Goal: Transaction & Acquisition: Purchase product/service

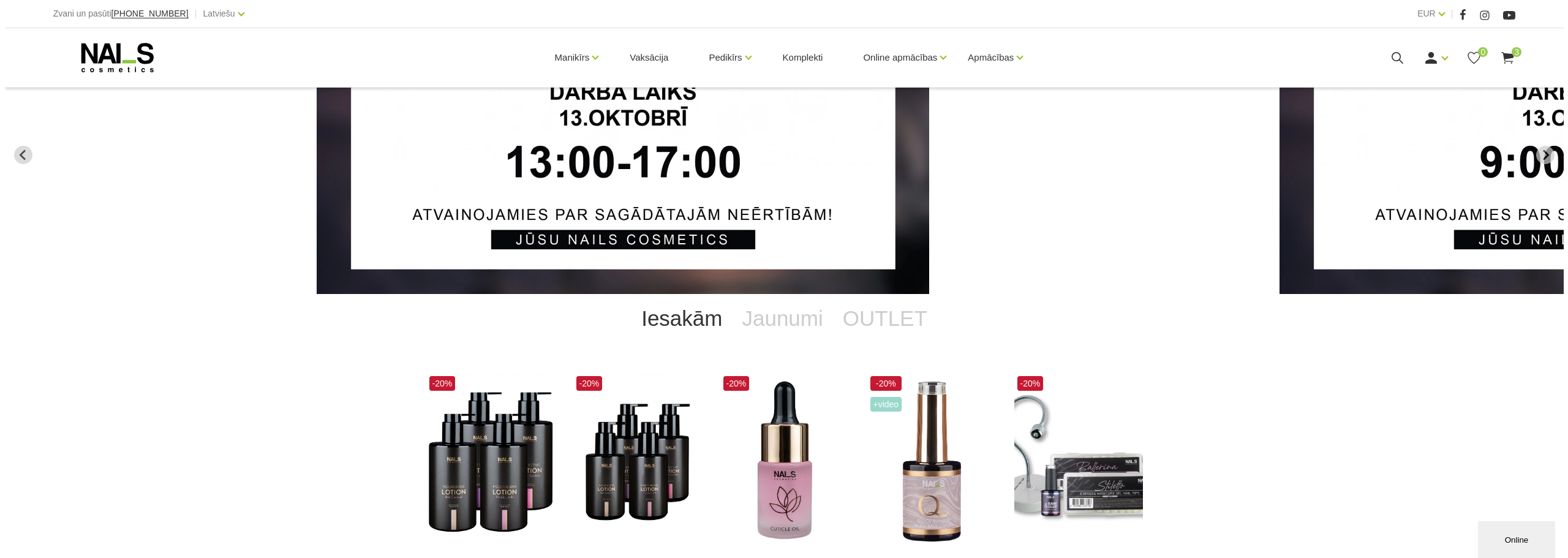
scroll to position [245, 0]
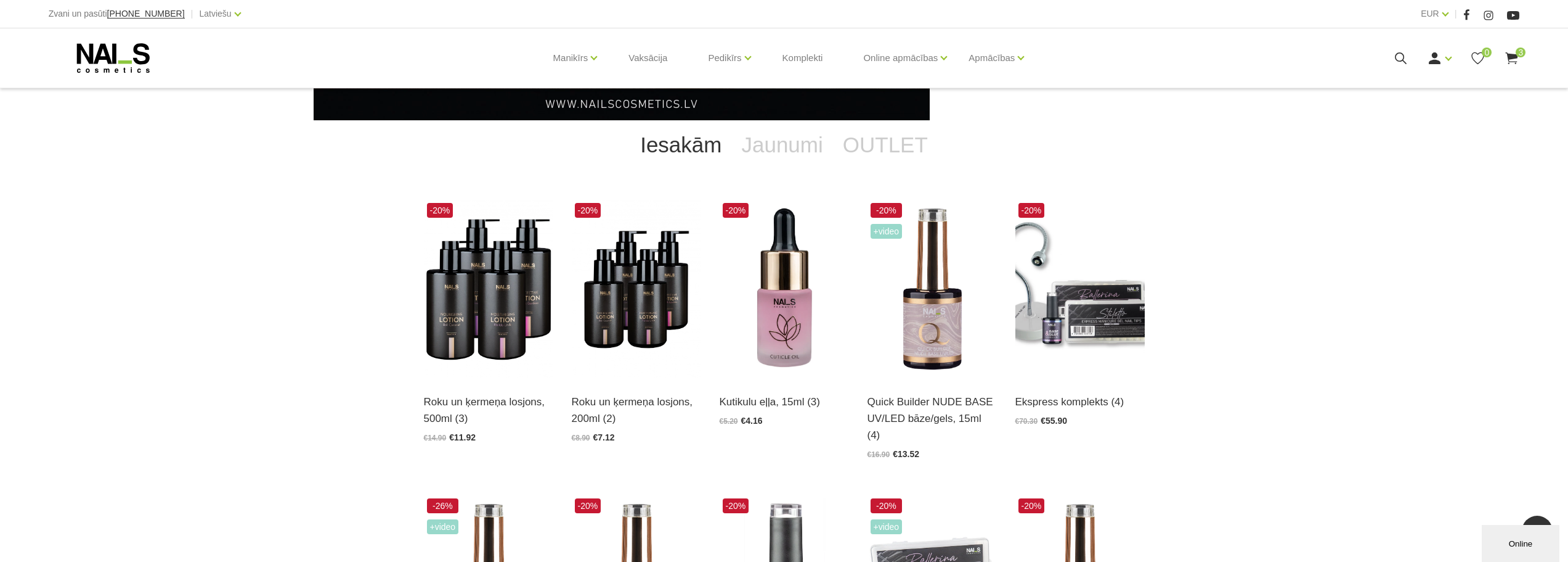
click at [1510, 54] on use at bounding box center [1511, 58] width 12 height 12
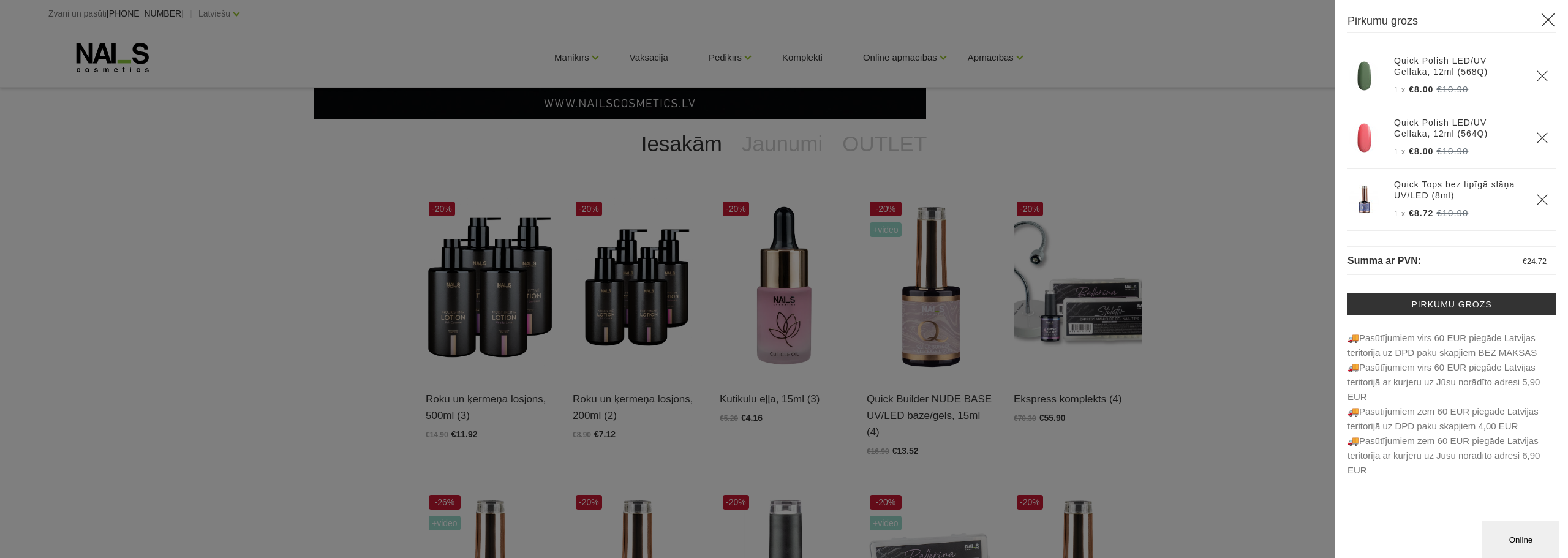
click at [1455, 60] on link "Quick Polish LED/UV Gellaka, 12ml (568Q)" at bounding box center [1457, 66] width 128 height 22
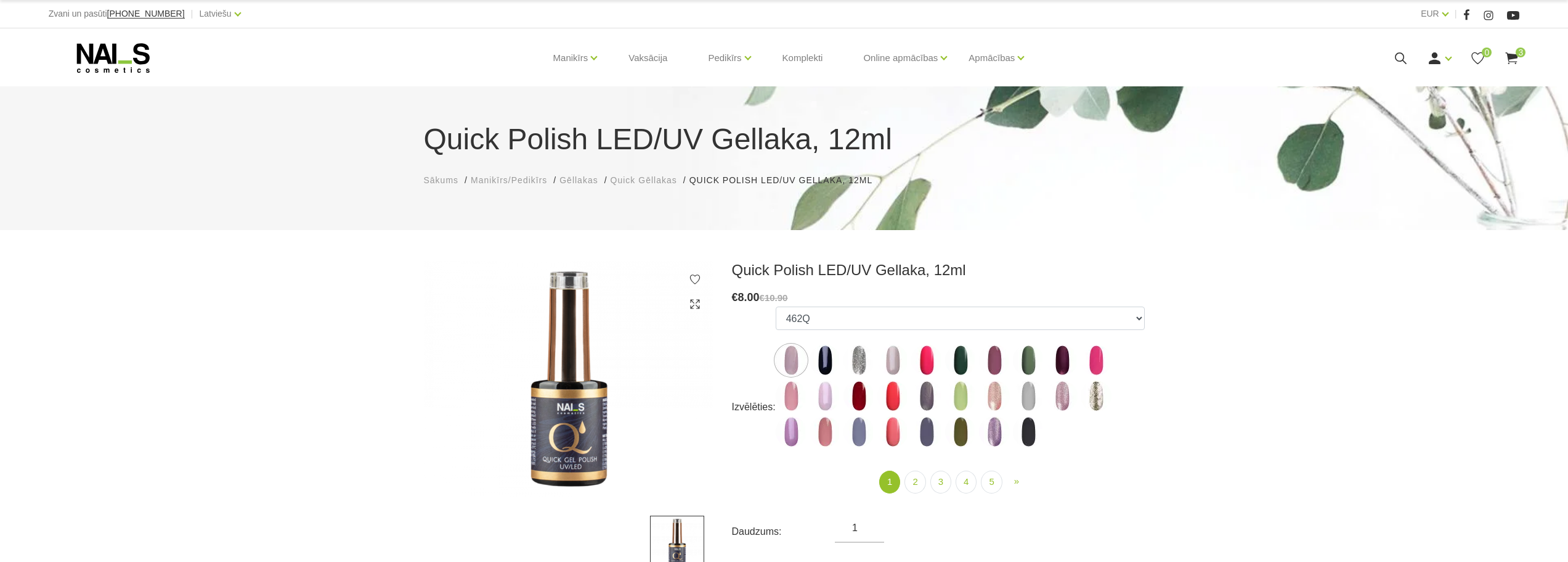
click at [1394, 58] on icon at bounding box center [1400, 58] width 15 height 15
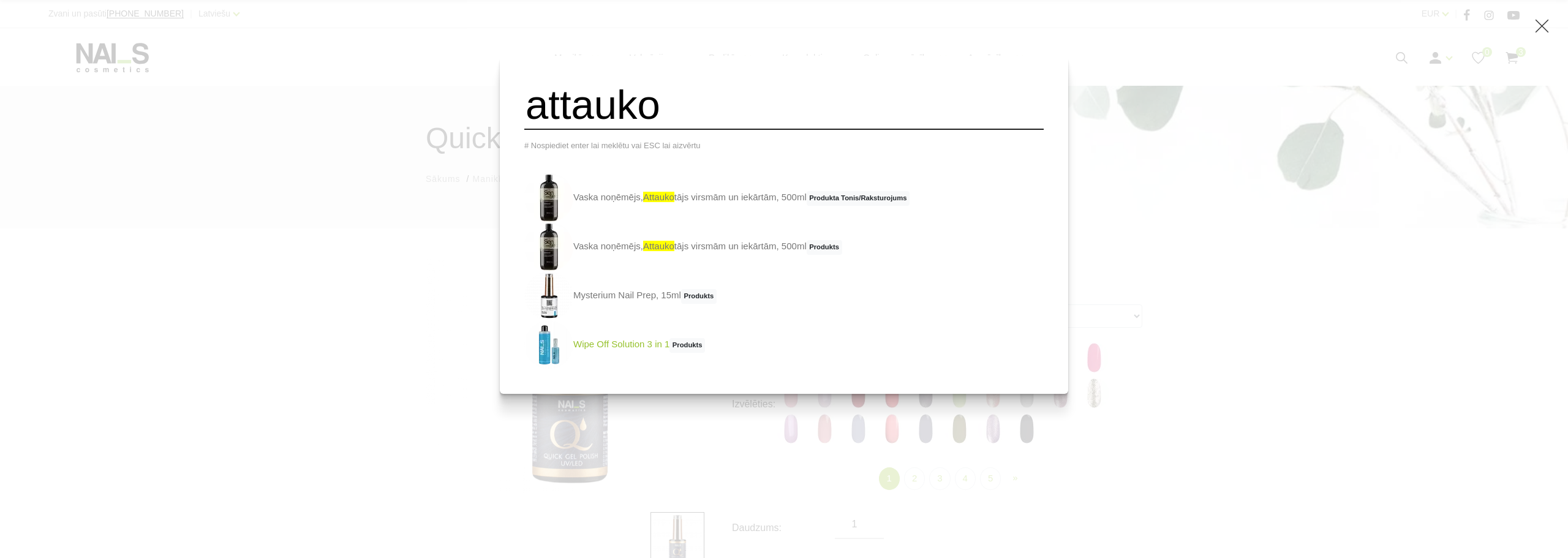
type input "attauko"
click at [642, 351] on link "Wipe Off Solution 3 in 1 Produkts" at bounding box center [614, 344] width 180 height 49
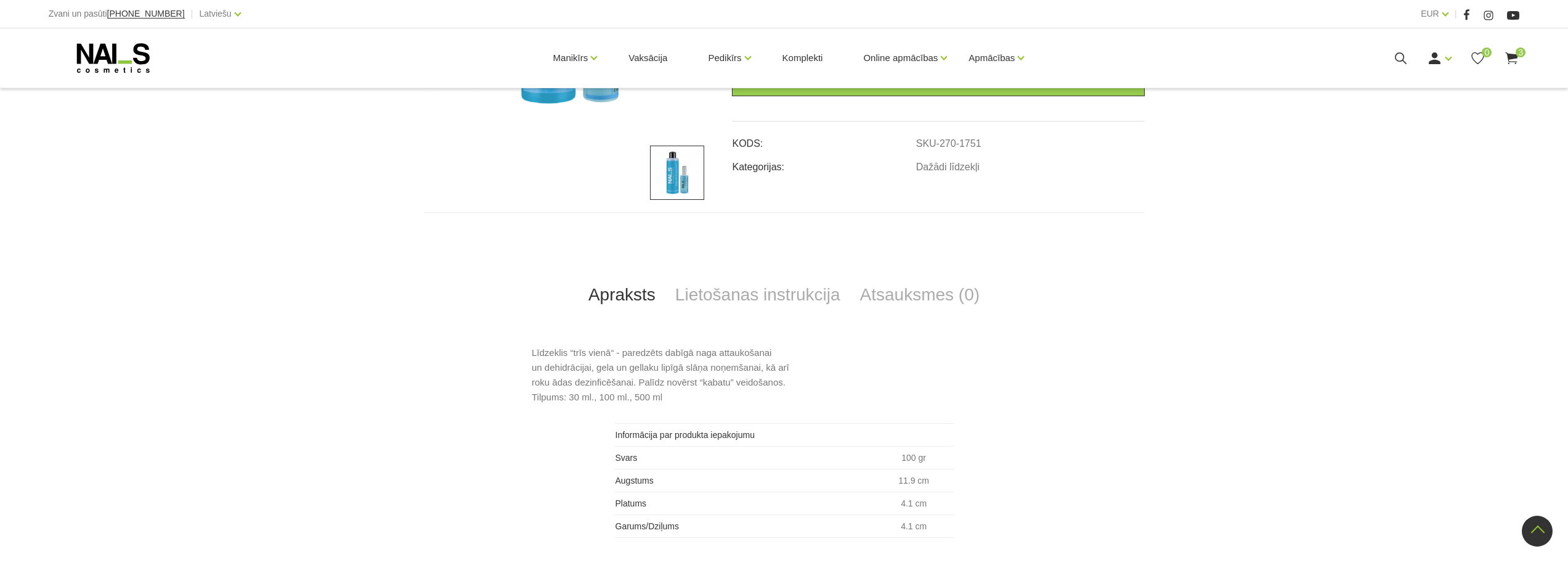
scroll to position [247, 0]
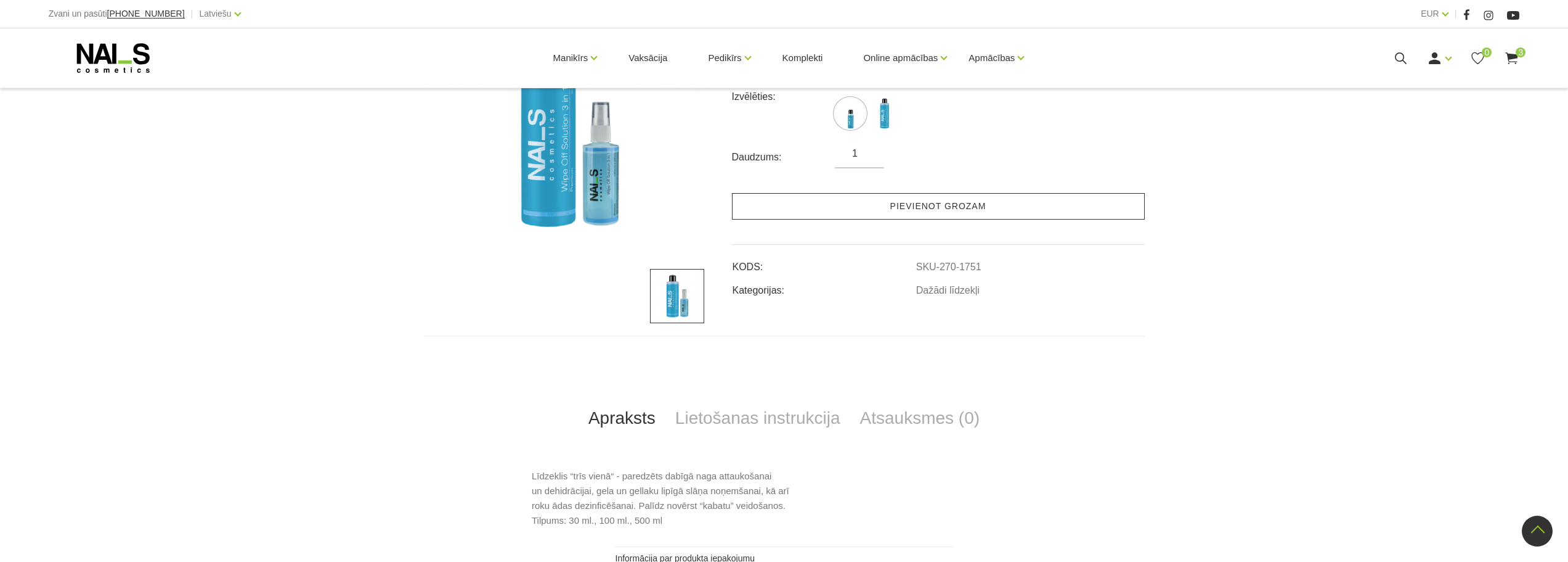
click at [965, 206] on link "Pievienot grozam" at bounding box center [938, 206] width 413 height 27
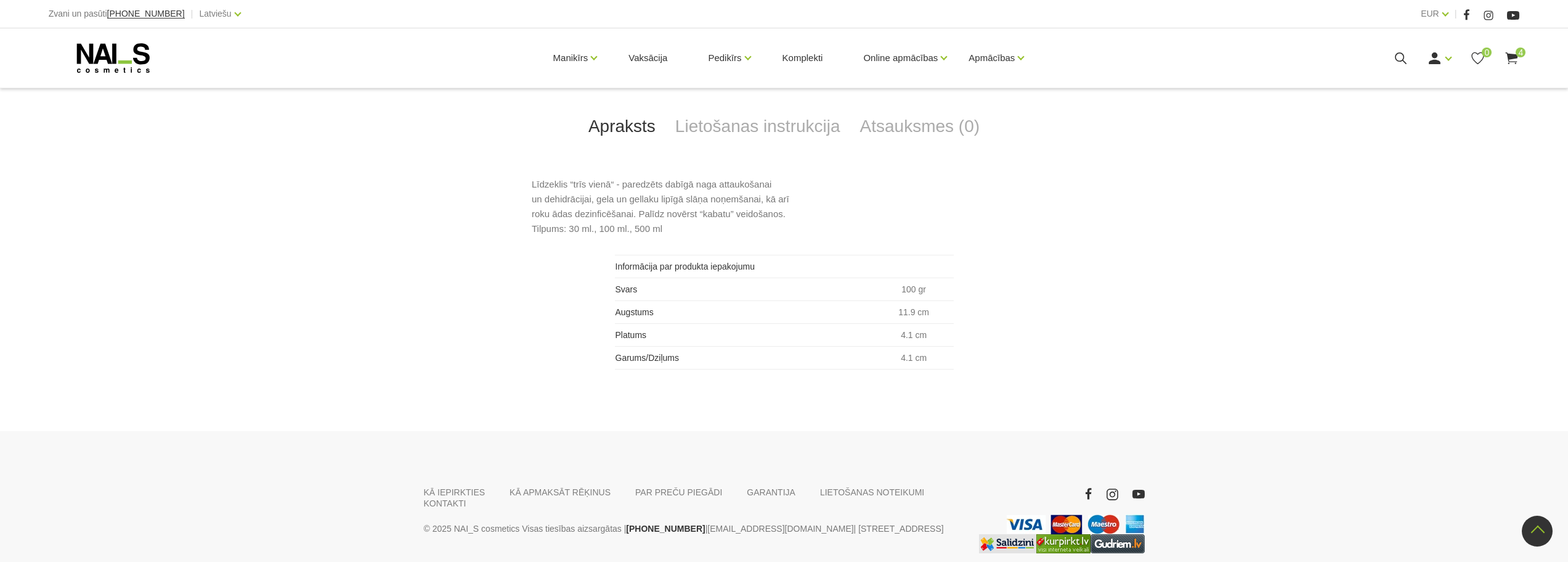
scroll to position [555, 0]
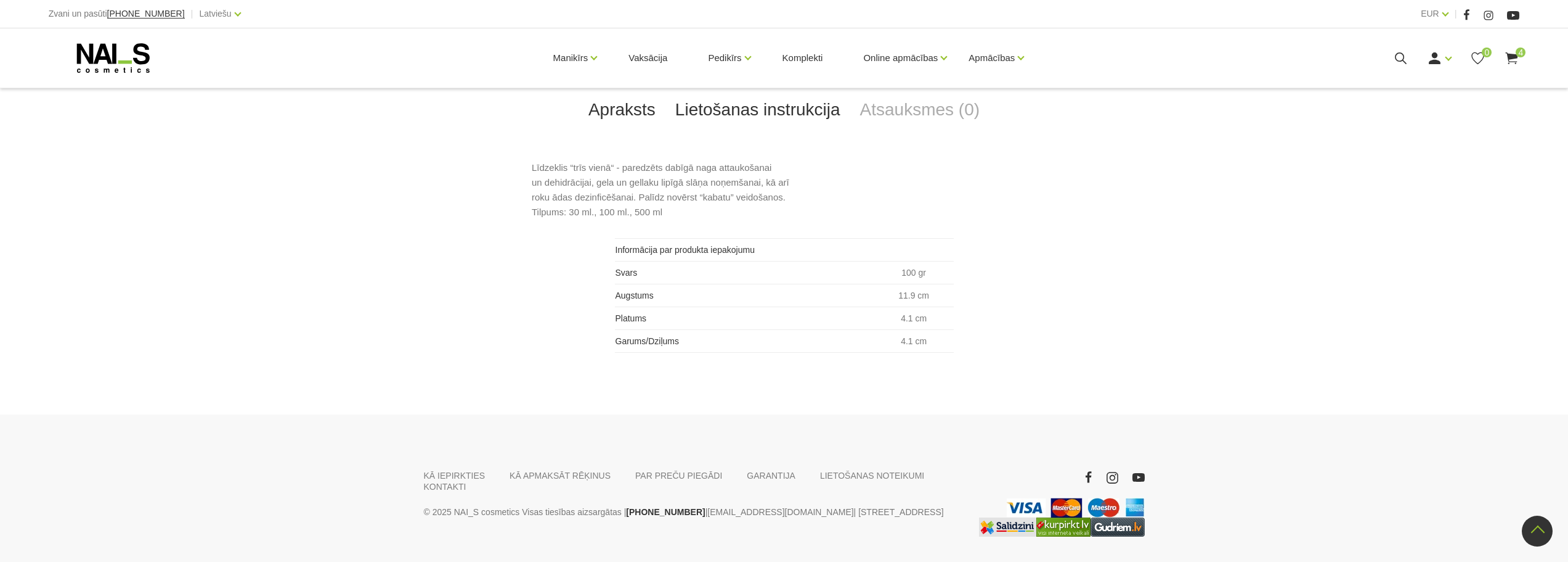
click at [785, 108] on link "Lietošanas instrukcija" at bounding box center [757, 110] width 185 height 41
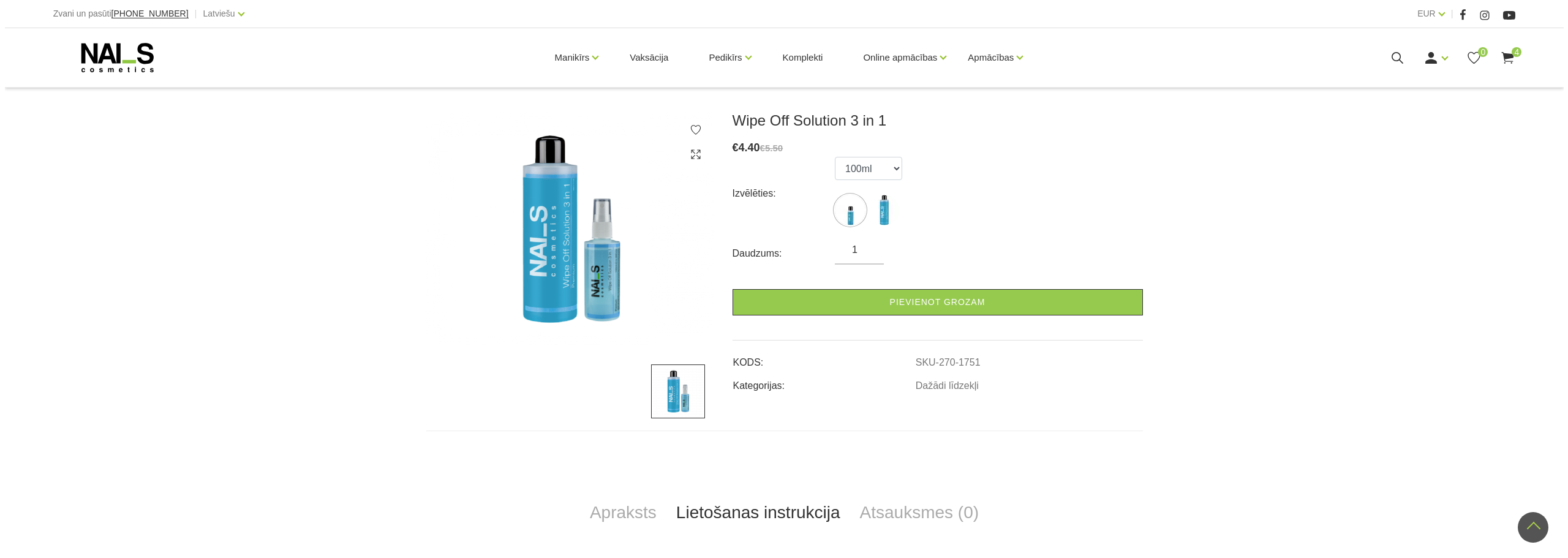
scroll to position [0, 0]
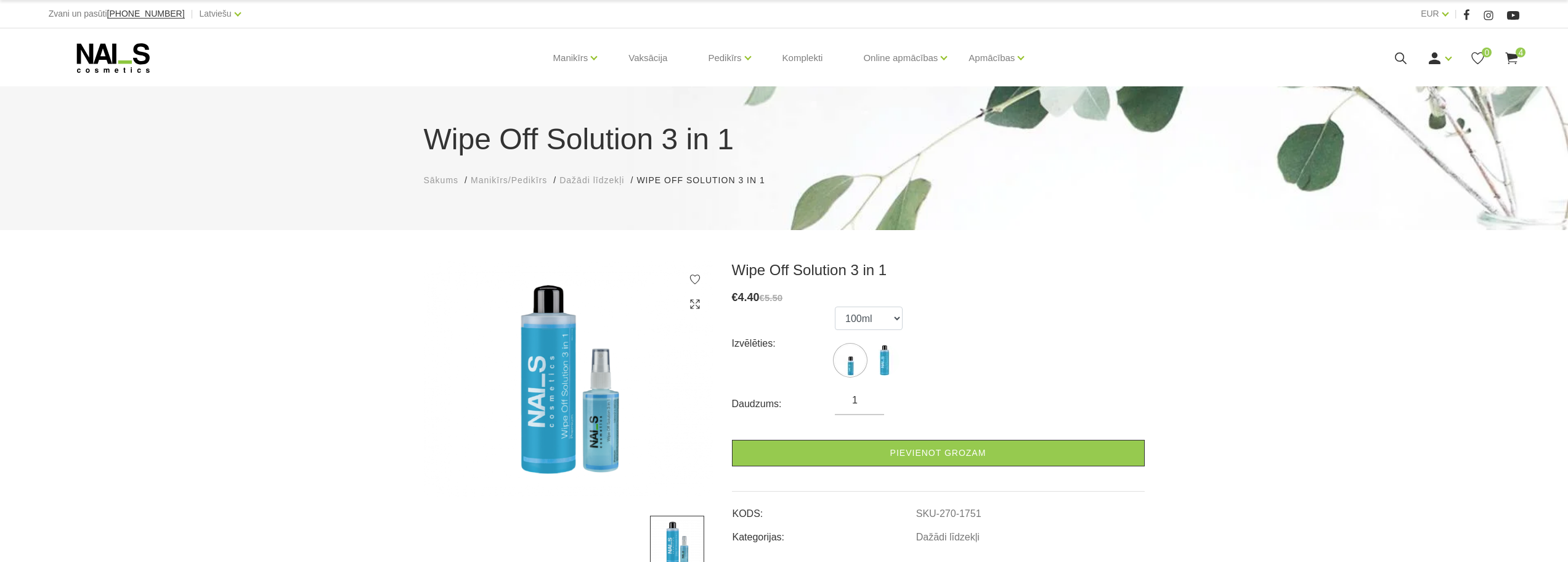
click at [1400, 60] on use at bounding box center [1400, 58] width 11 height 12
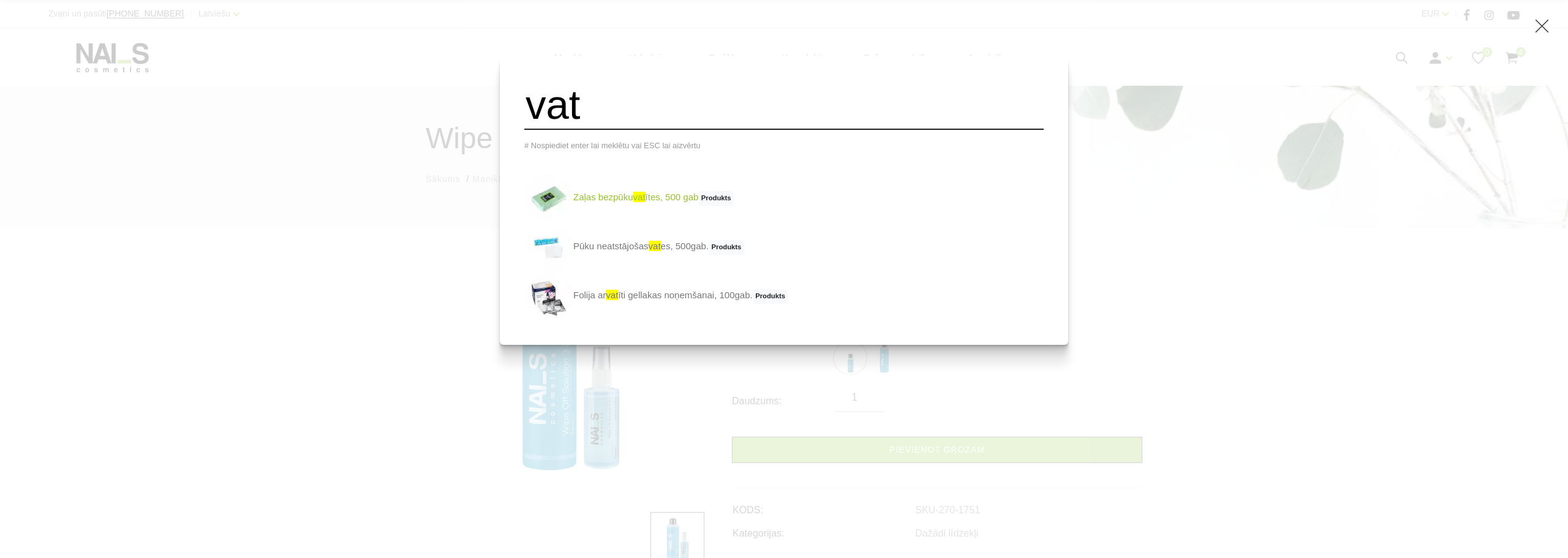
type input "vat"
click at [643, 207] on link "Zaļas bezpūku vat ītes, 500 gab Produkts" at bounding box center [629, 198] width 209 height 49
click at [623, 254] on link "Pūku neatstājošas vat es, 500gab. Produkts" at bounding box center [634, 247] width 220 height 49
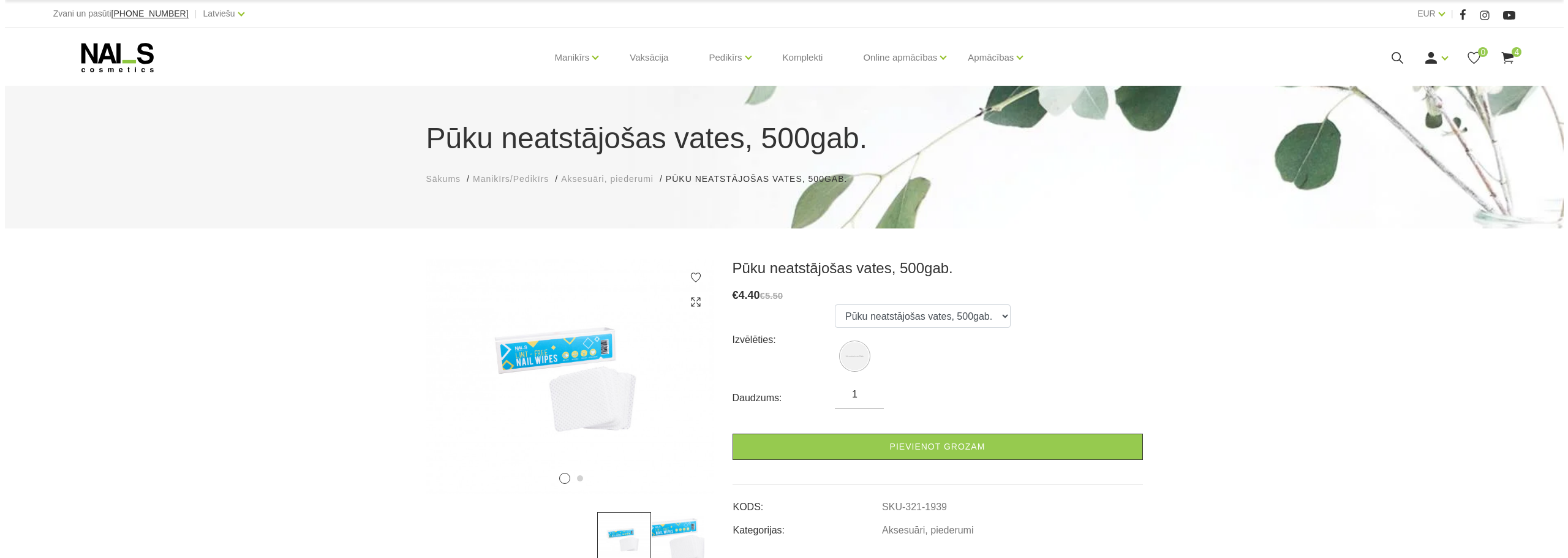
scroll to position [122, 0]
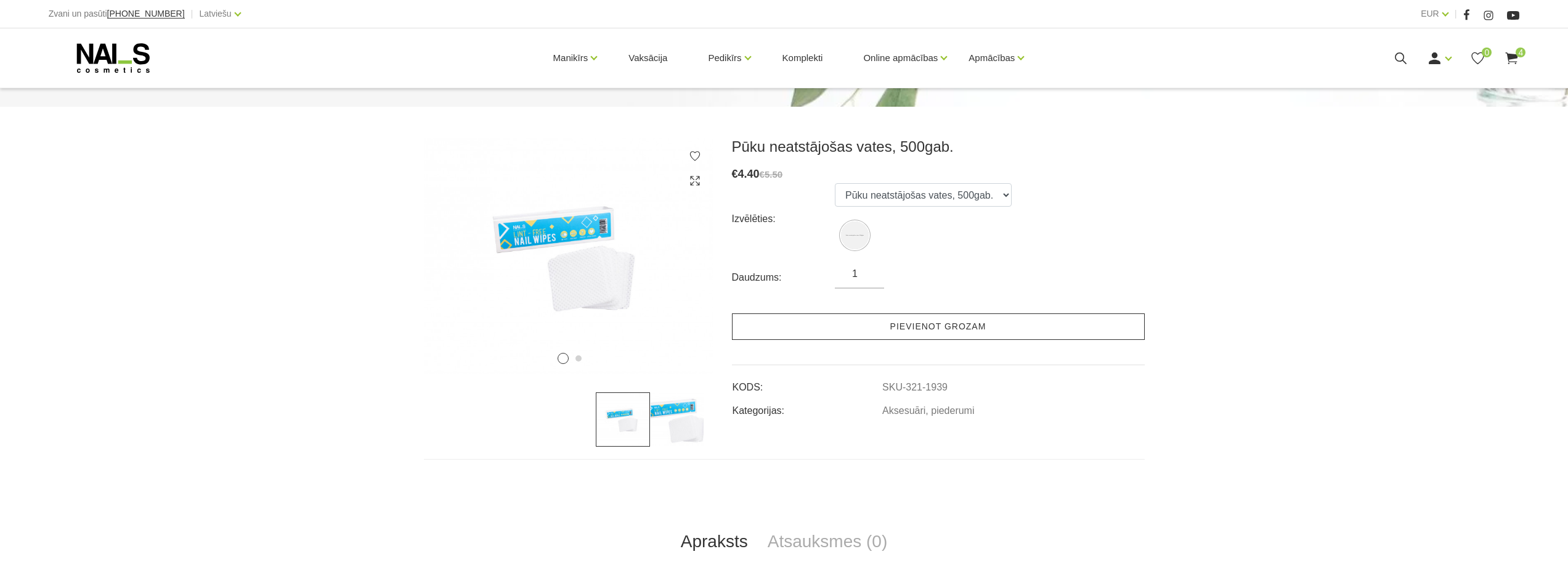
click at [995, 327] on link "Pievienot grozam" at bounding box center [938, 327] width 413 height 27
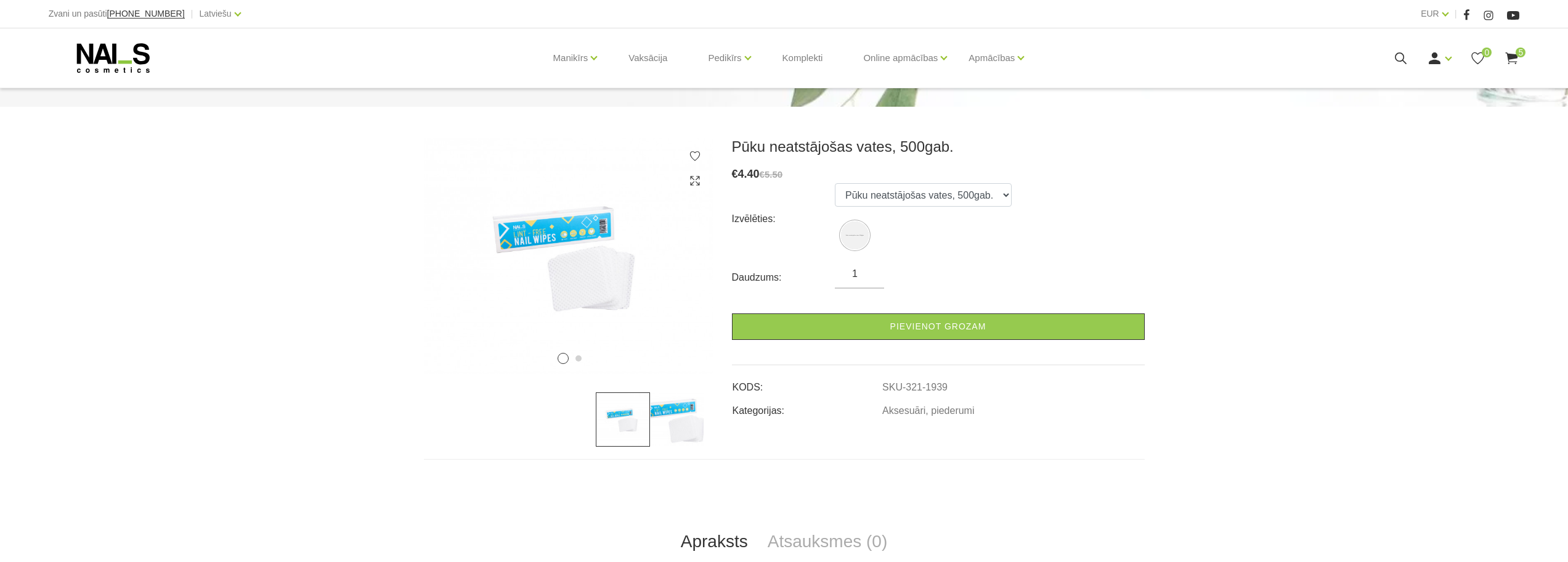
click at [1400, 60] on use at bounding box center [1400, 58] width 11 height 12
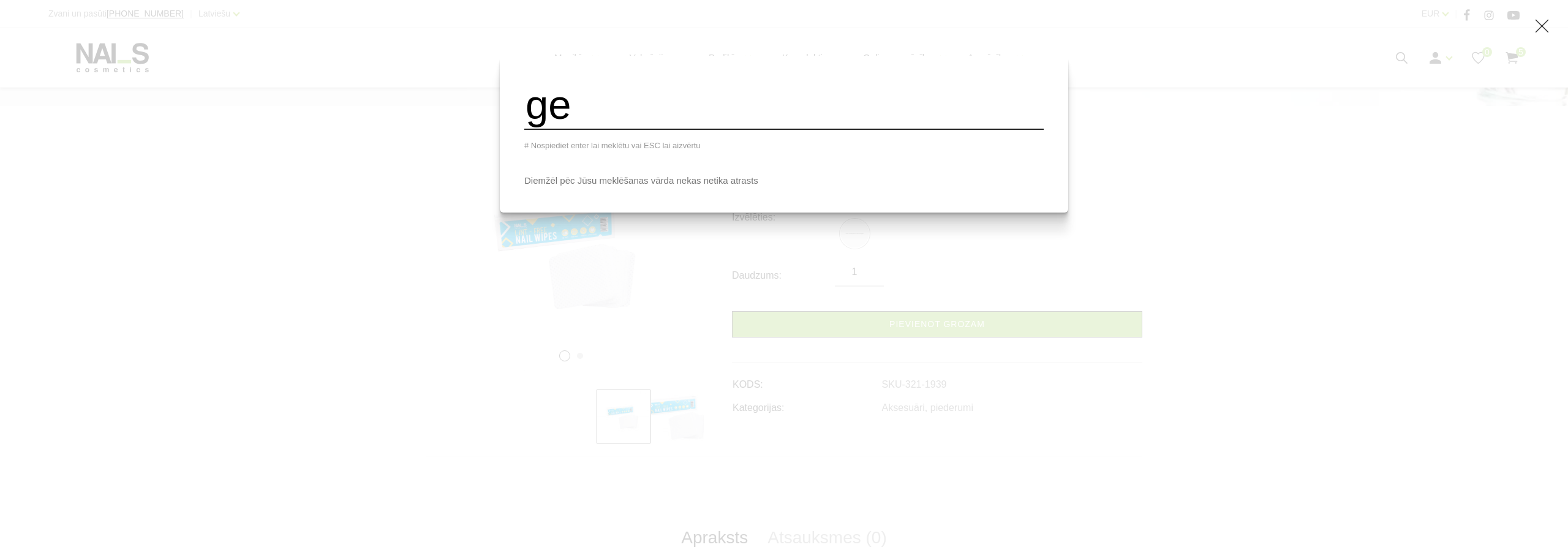
type input "g"
type input "n"
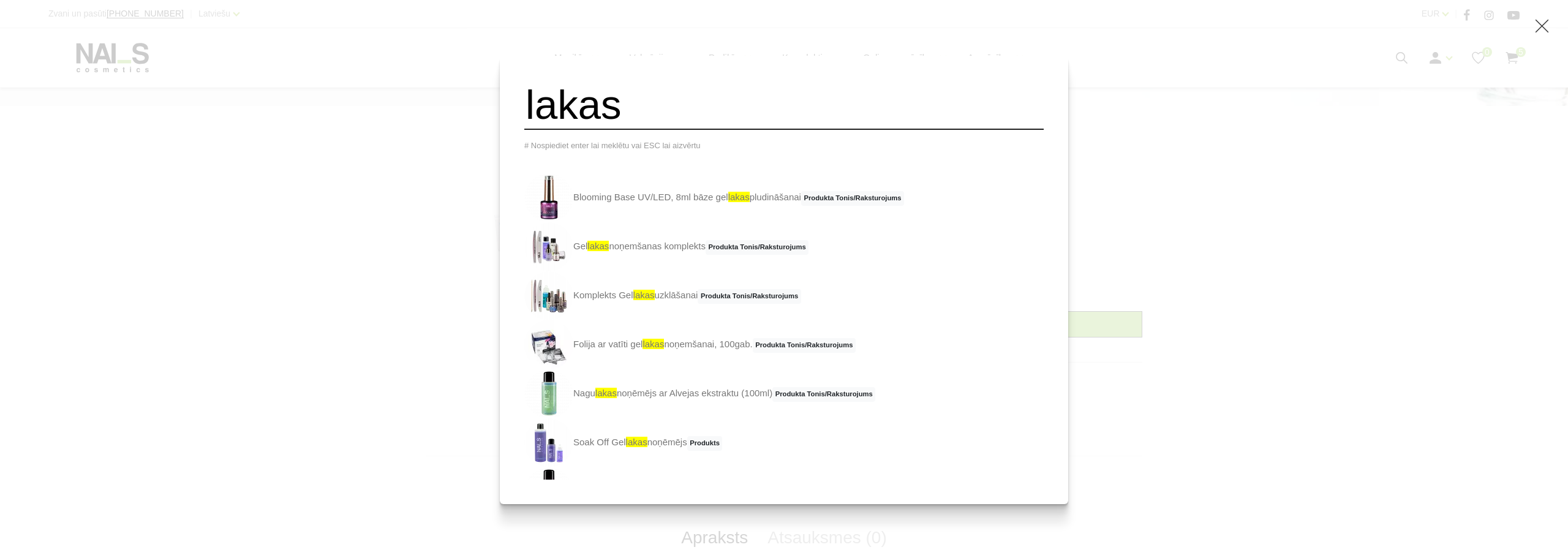
type input "lakas"
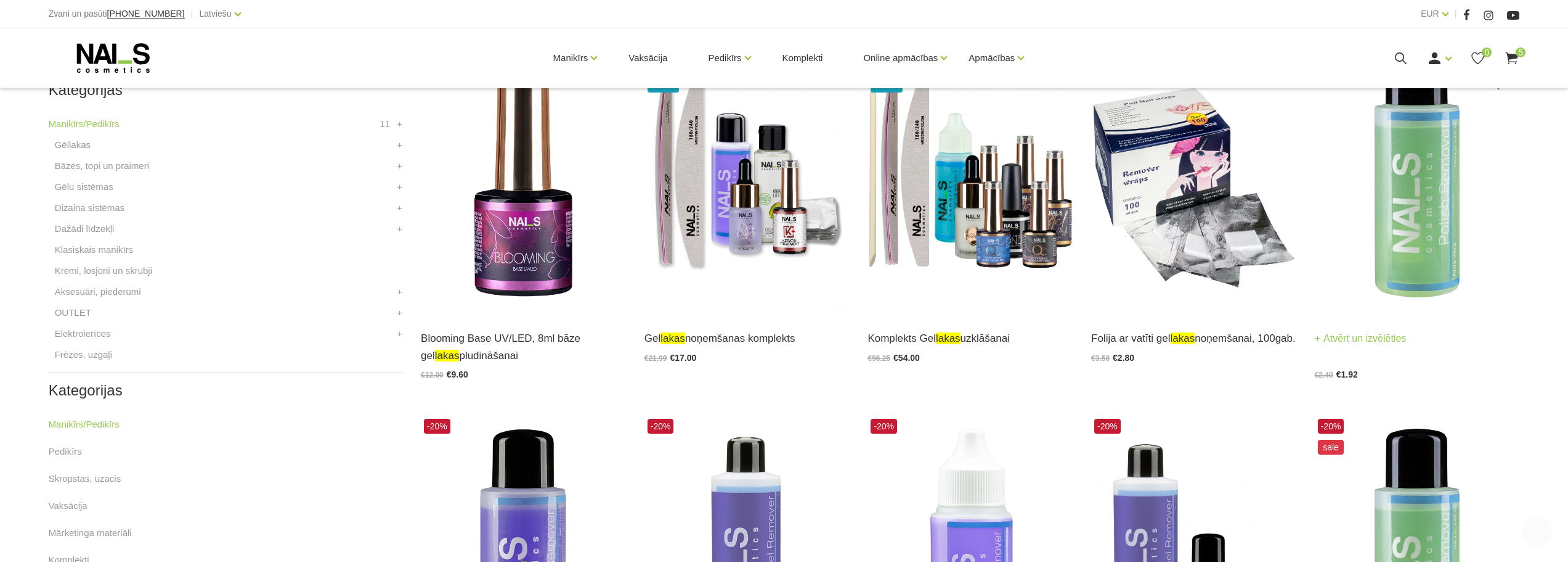
scroll to position [370, 0]
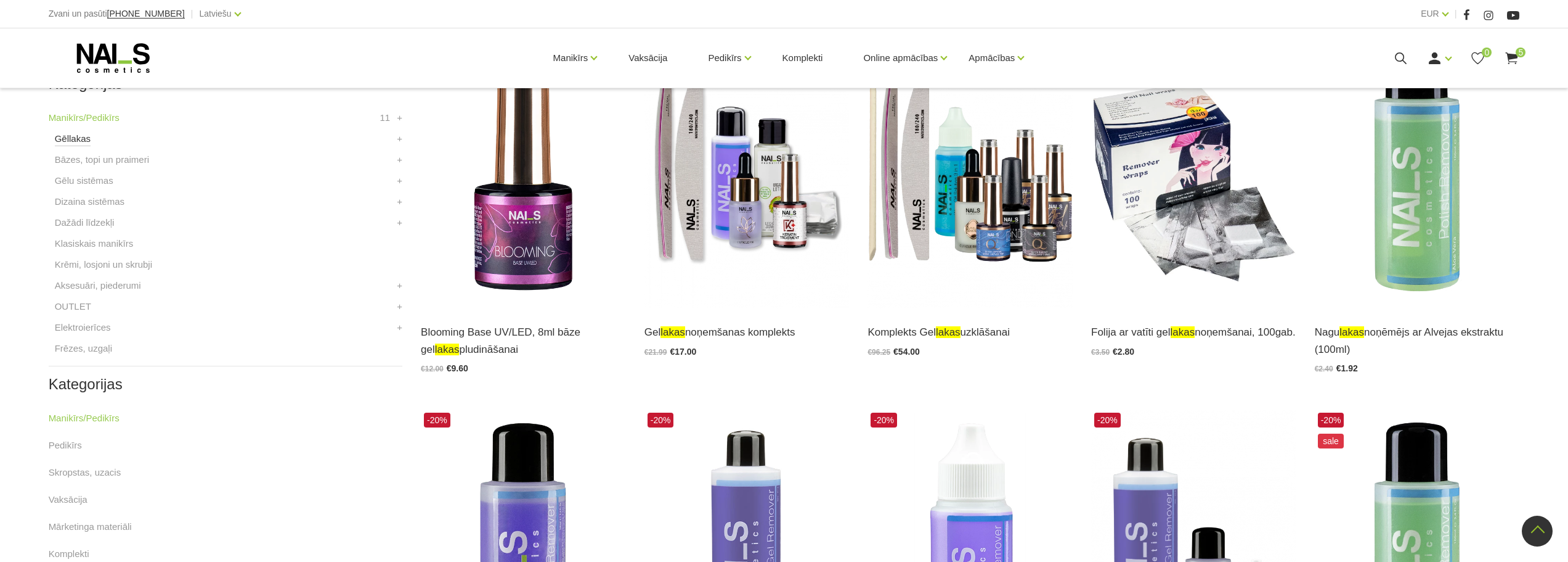
click at [76, 137] on link "Gēllakas" at bounding box center [73, 138] width 35 height 15
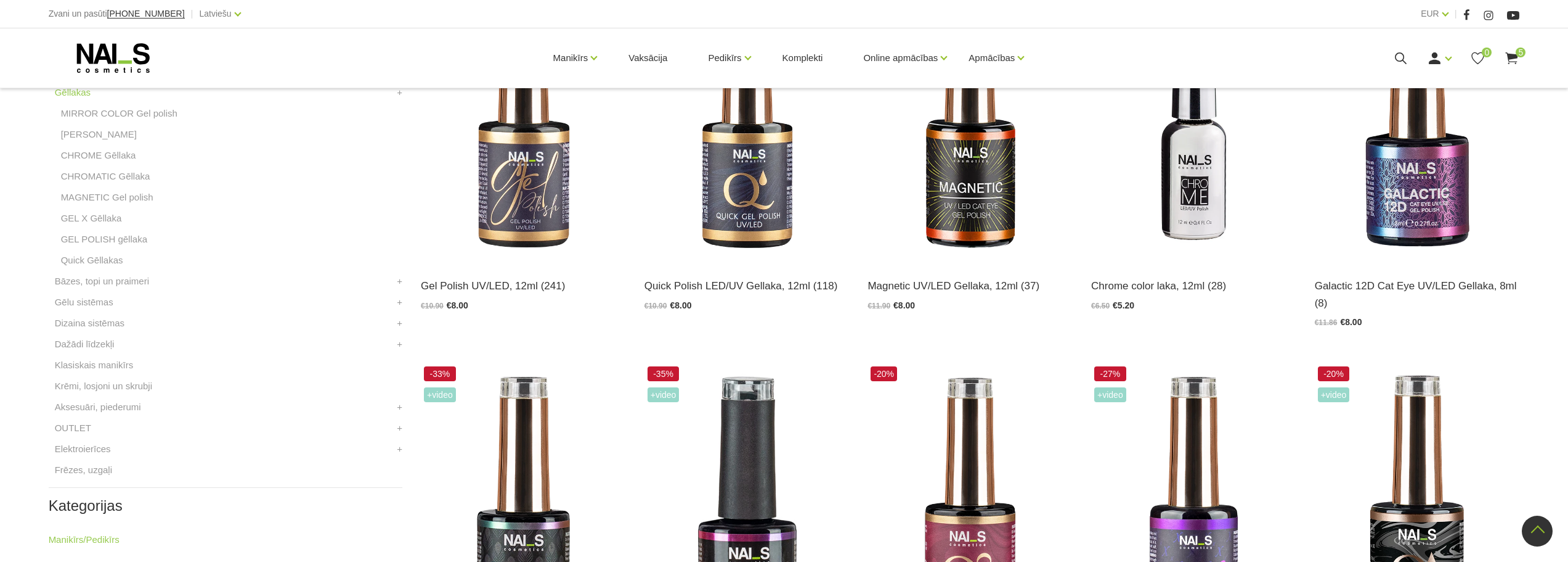
scroll to position [308, 0]
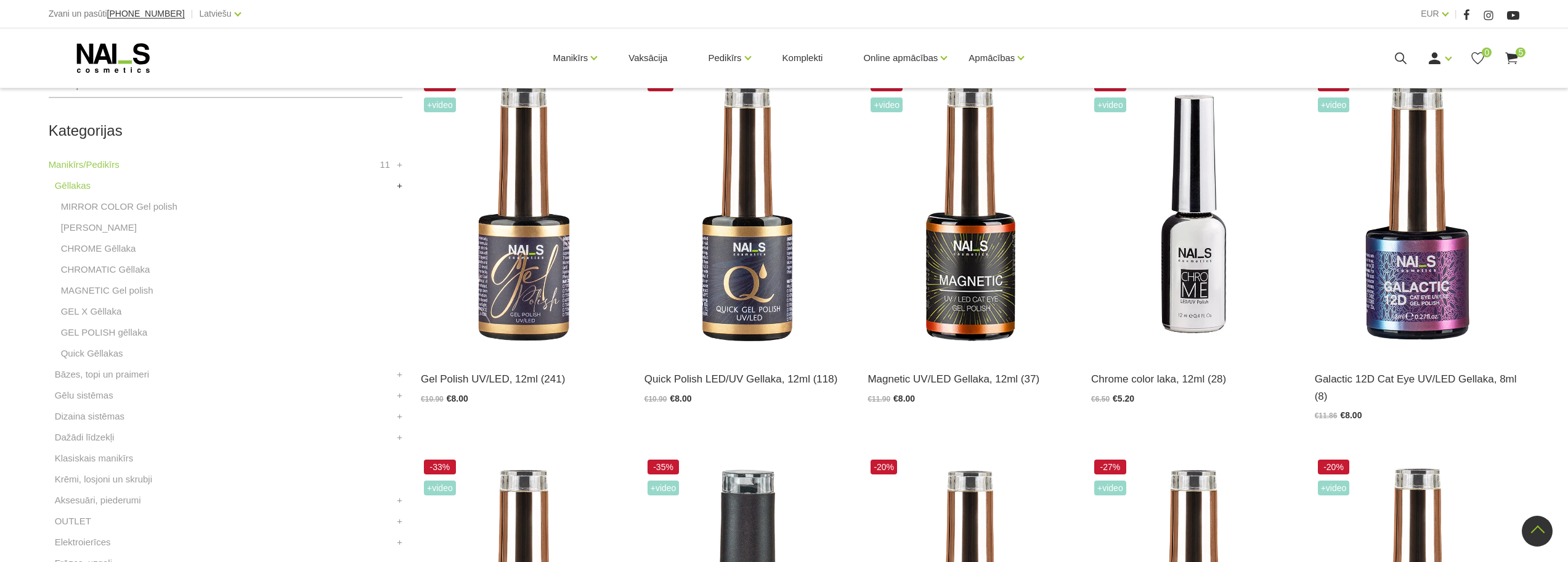
click at [400, 188] on link "+" at bounding box center [400, 185] width 5 height 15
click at [400, 188] on link "-" at bounding box center [400, 185] width 3 height 15
click at [127, 295] on link "MAGNETIC Gel polish" at bounding box center [107, 290] width 92 height 15
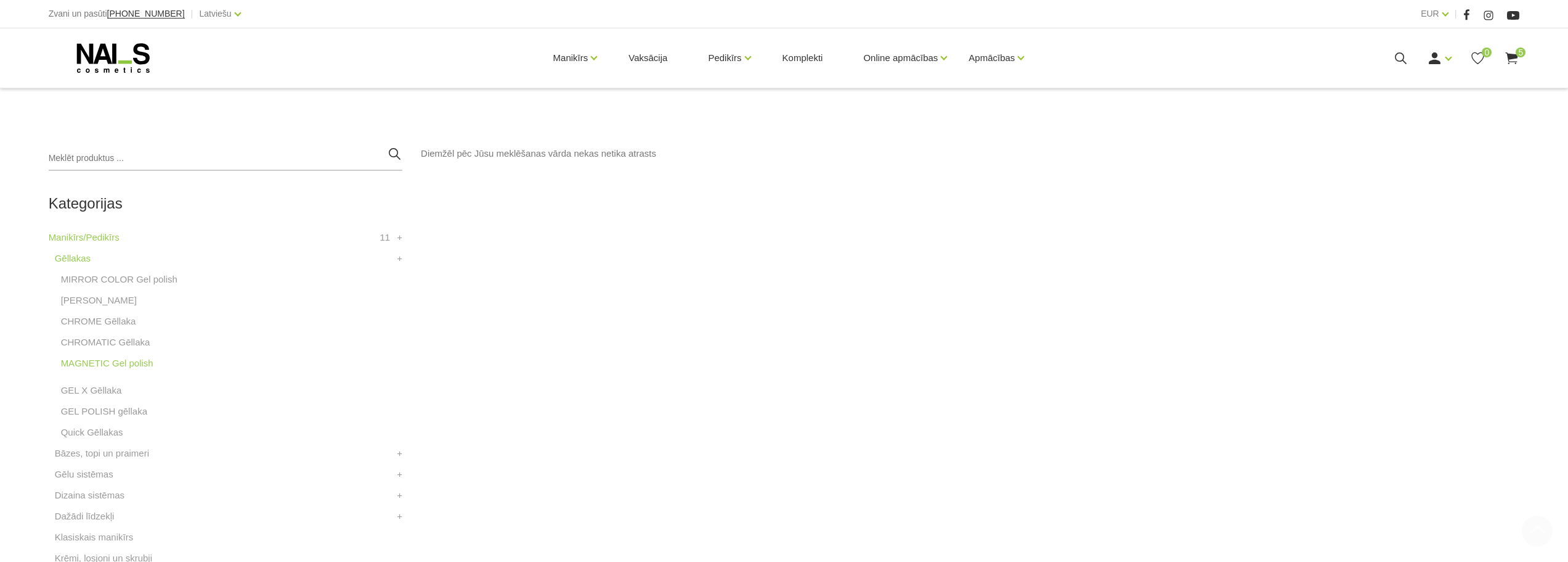
scroll to position [247, 0]
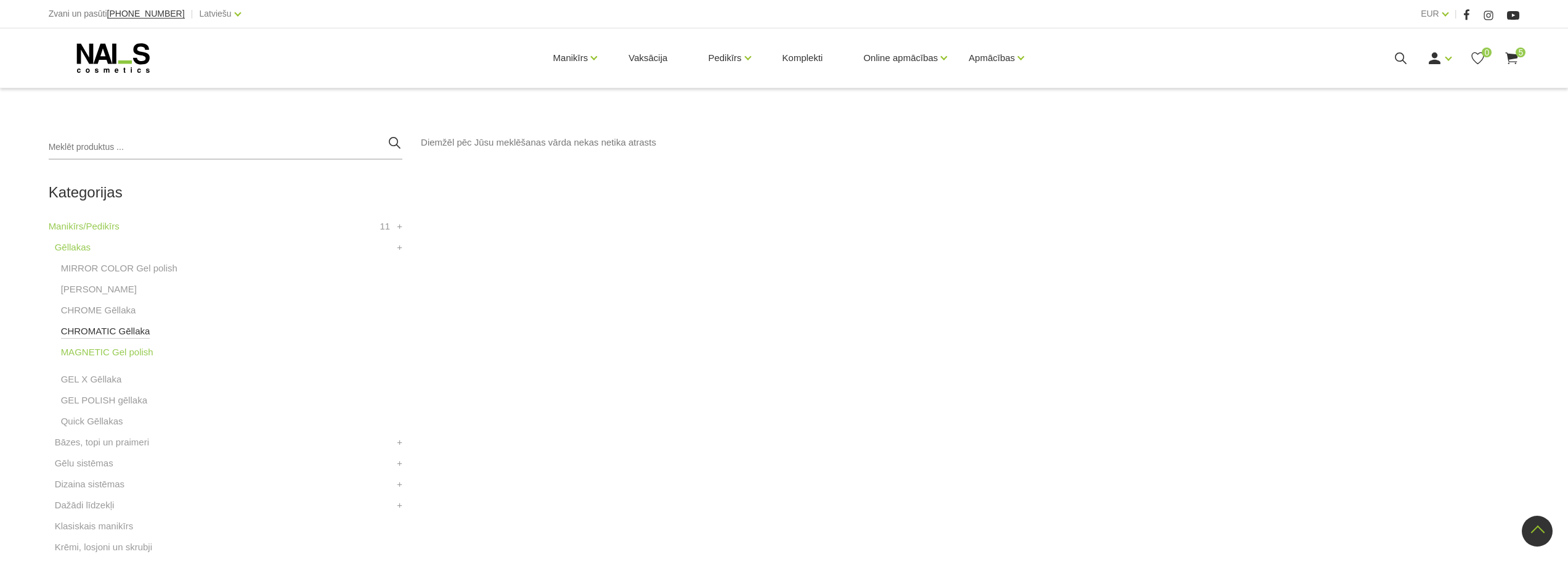
click at [122, 331] on link "CHROMATIC Gēllaka" at bounding box center [105, 331] width 89 height 15
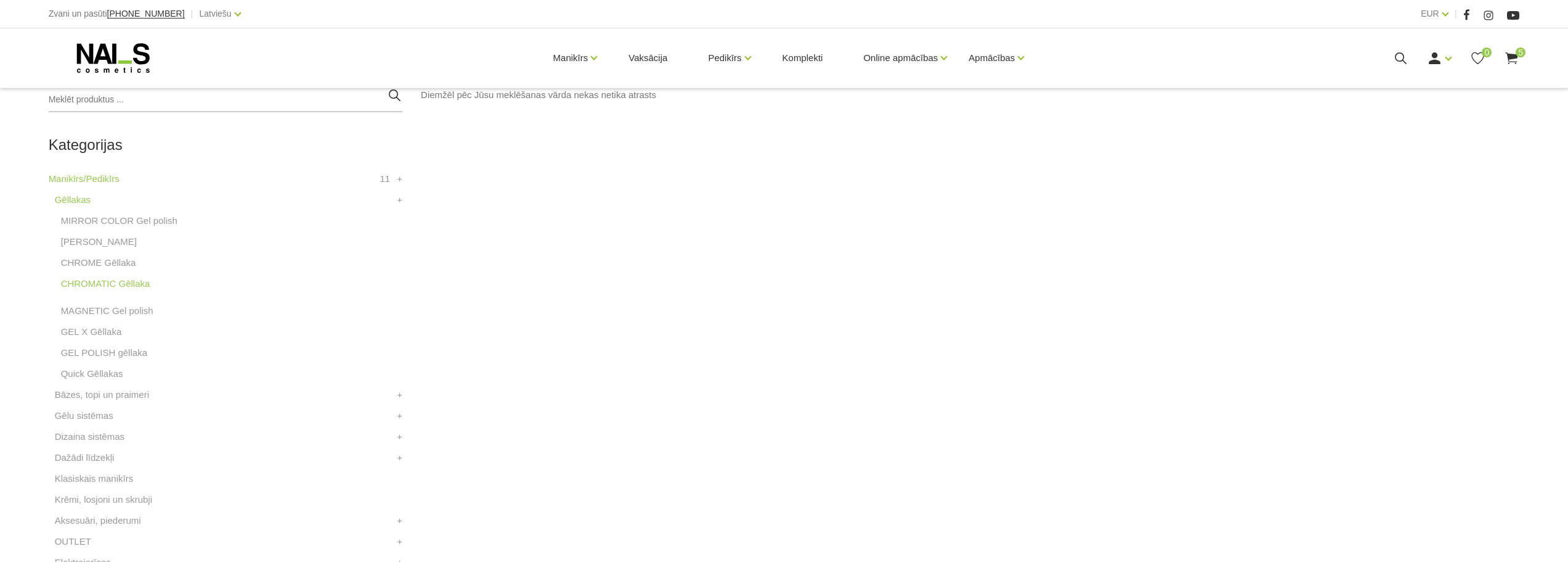
scroll to position [308, 0]
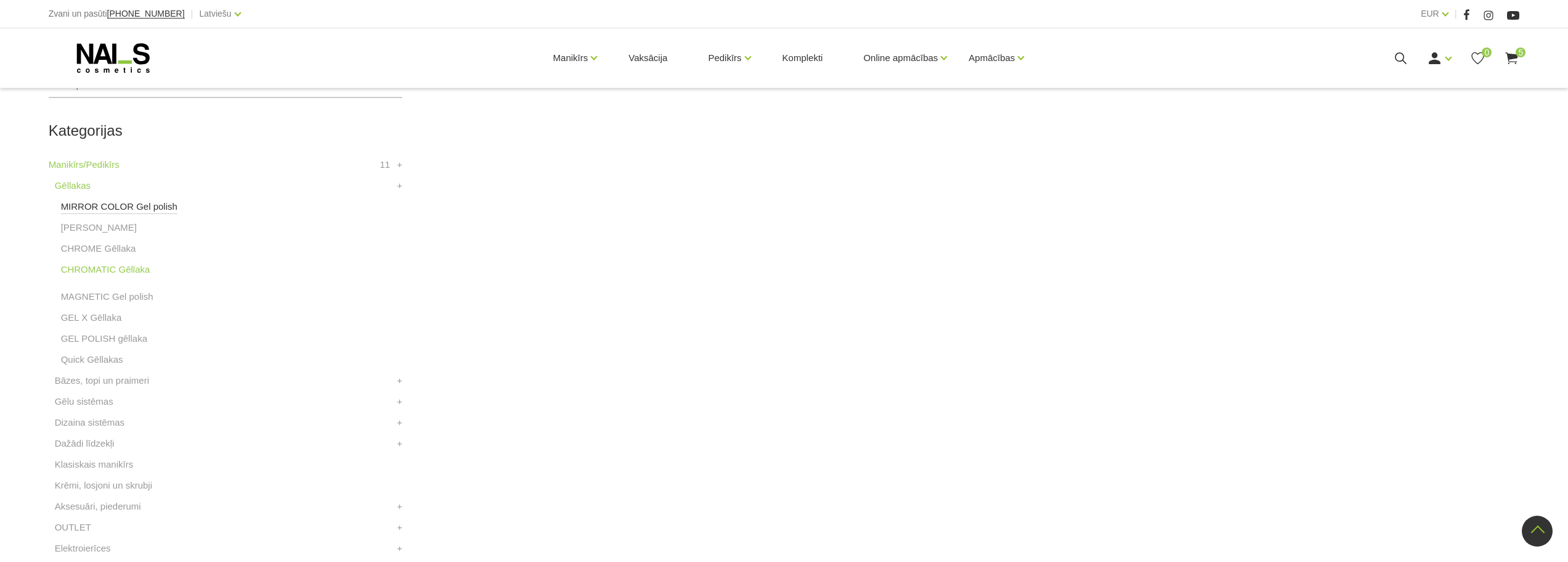
click at [83, 207] on link "MIRROR COLOR Gel polish" at bounding box center [119, 206] width 117 height 15
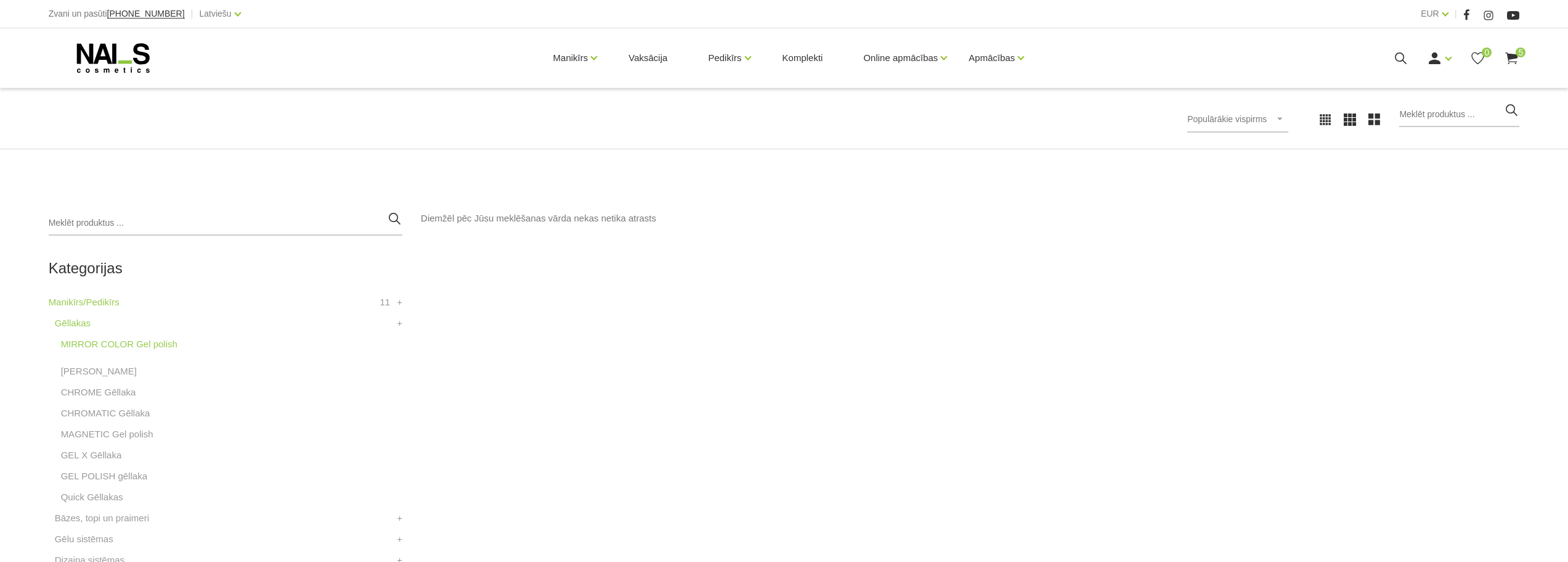
scroll to position [185, 0]
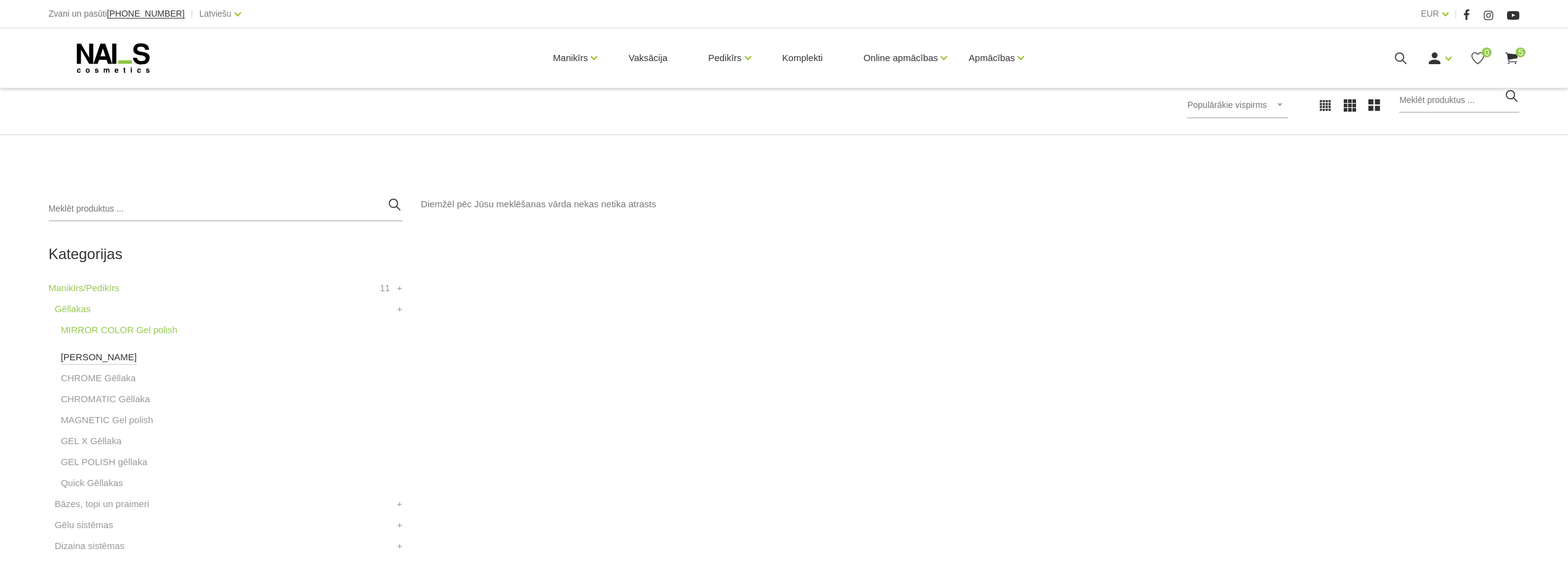
click at [82, 357] on link "[PERSON_NAME]" at bounding box center [99, 357] width 76 height 15
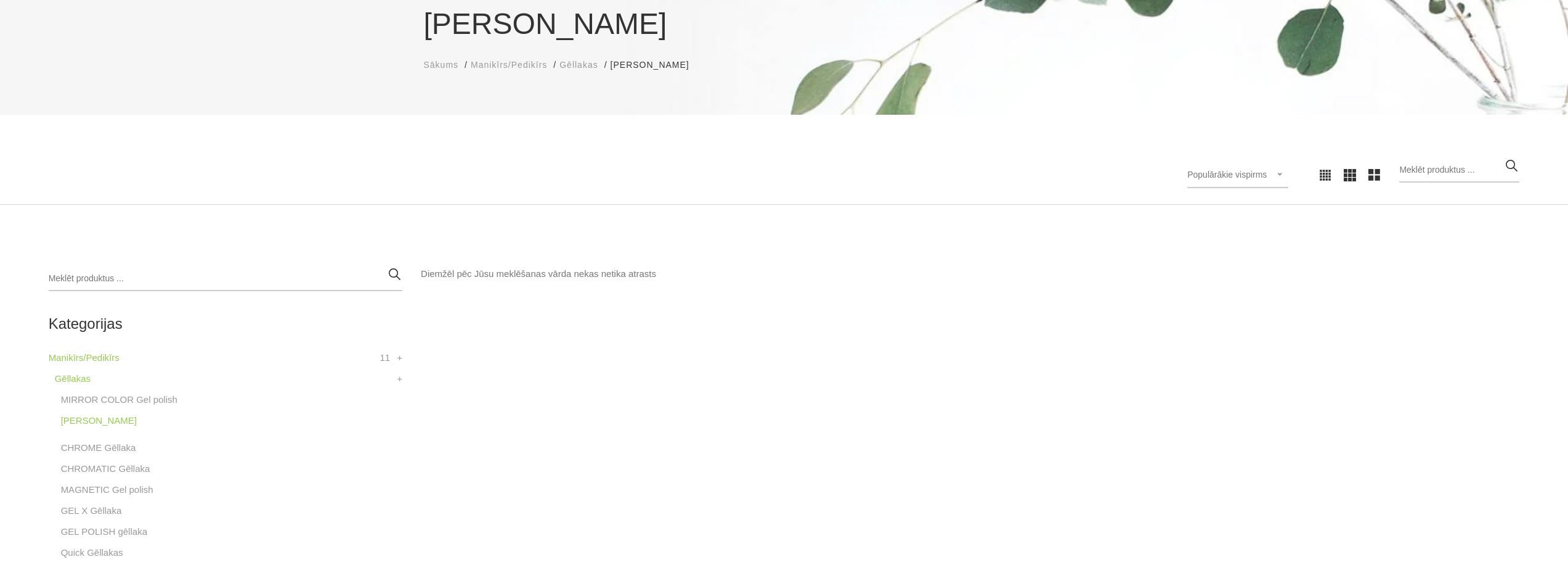
scroll to position [308, 0]
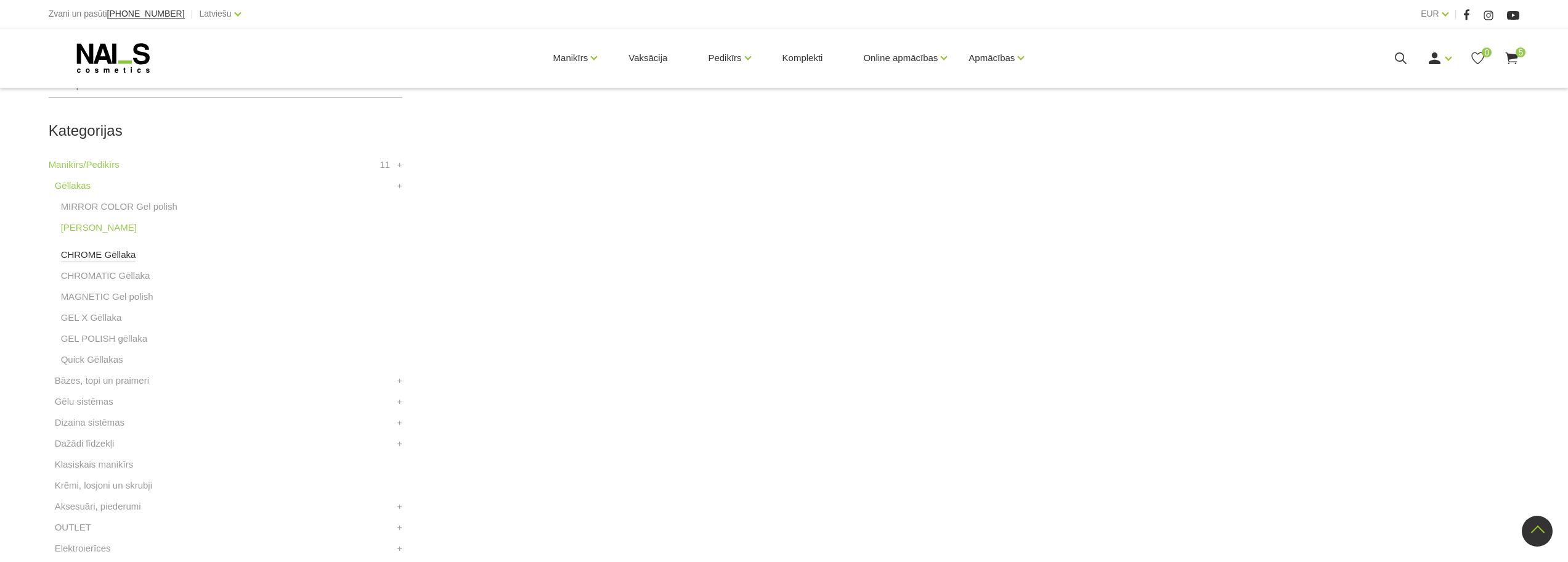
click at [94, 257] on link "CHROME Gēllaka" at bounding box center [98, 254] width 75 height 15
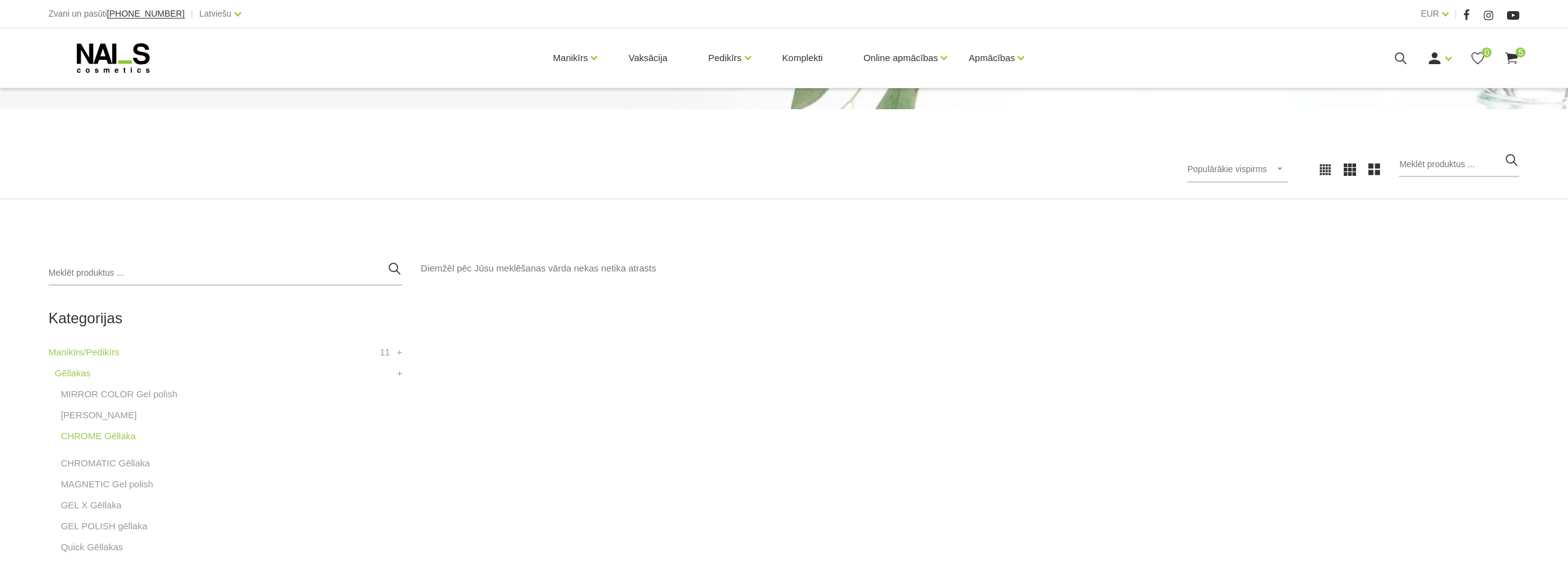
scroll to position [185, 0]
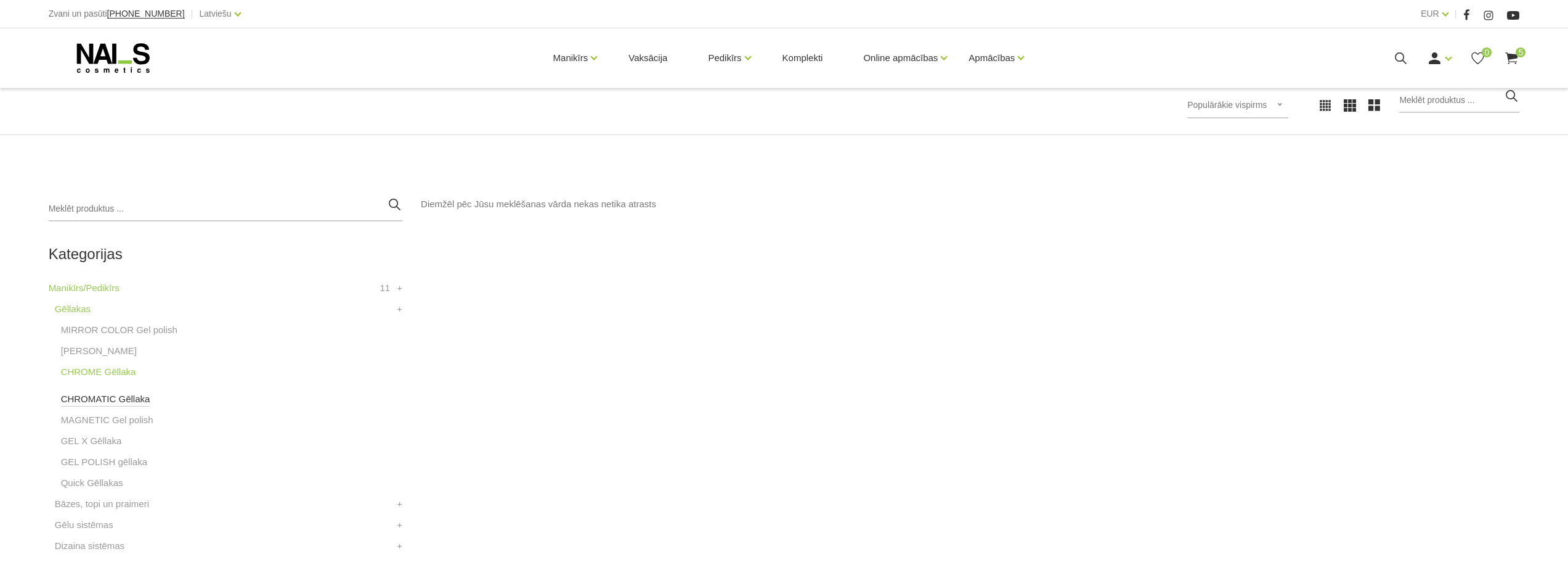
click at [96, 397] on link "CHROMATIC Gēllaka" at bounding box center [105, 398] width 89 height 15
click at [101, 420] on link "MAGNETIC Gel polish" at bounding box center [107, 420] width 92 height 15
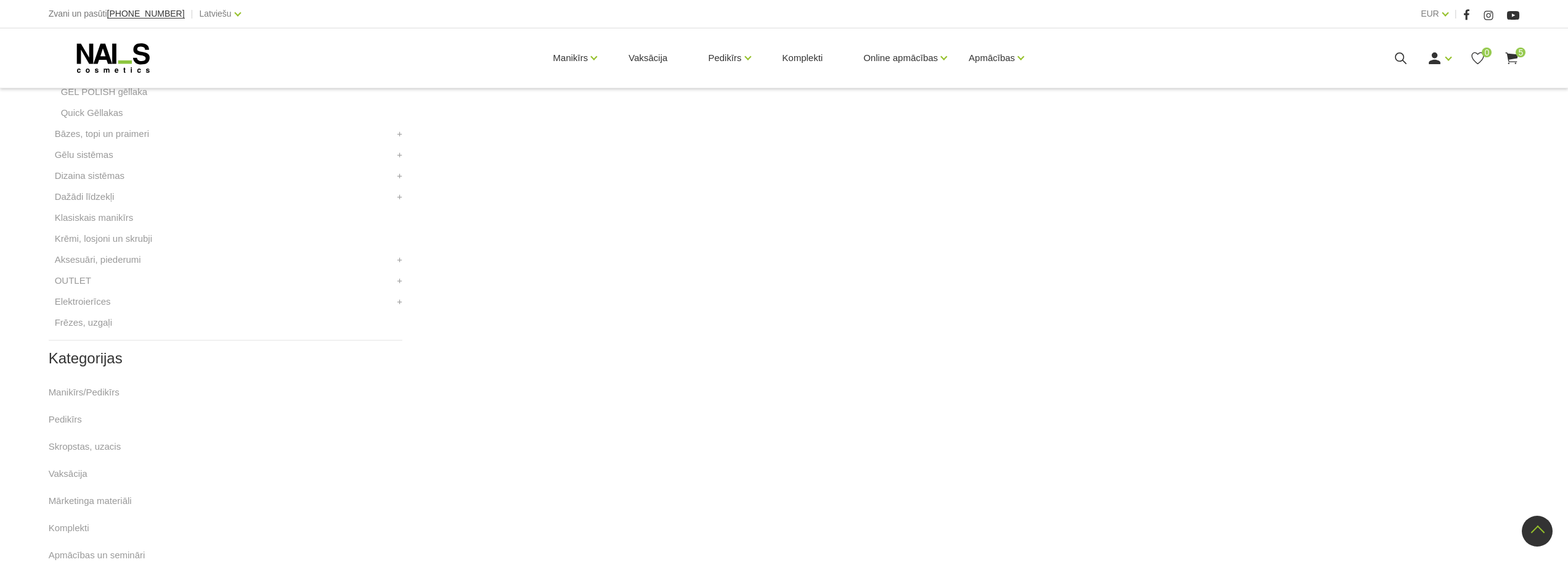
scroll to position [493, 0]
click at [105, 137] on link "GEL X Gēllaka" at bounding box center [91, 132] width 61 height 15
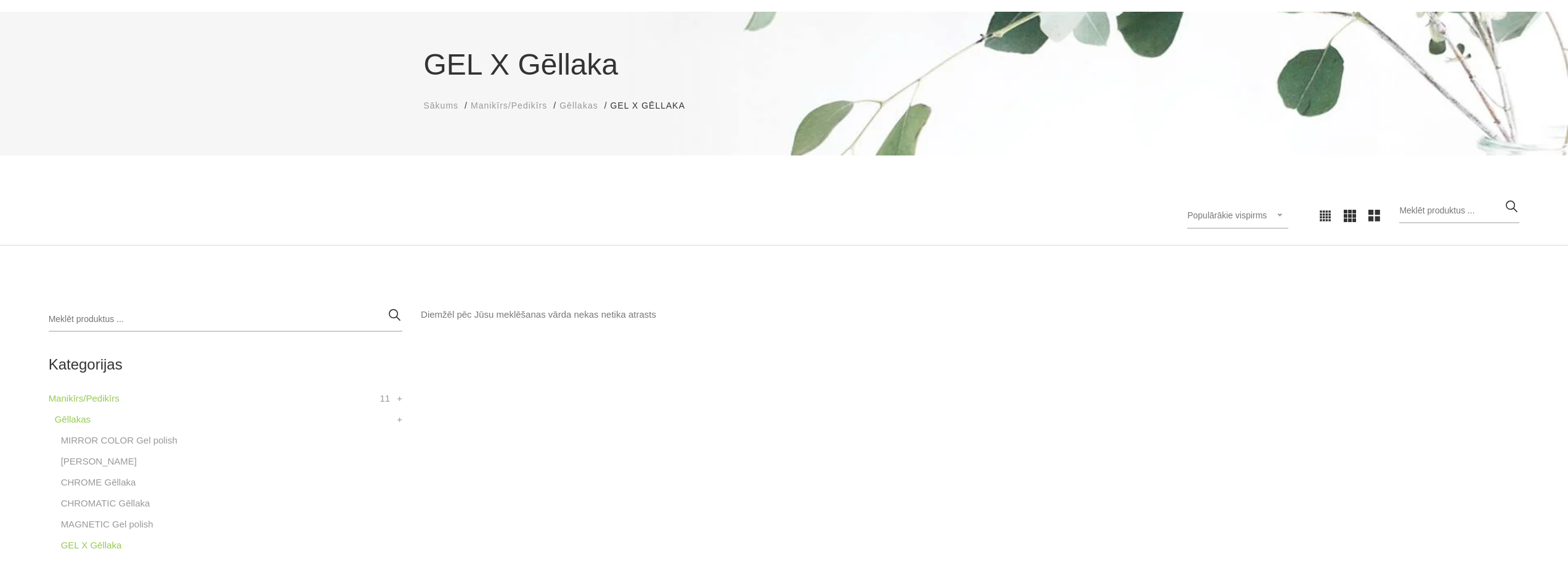
scroll to position [247, 0]
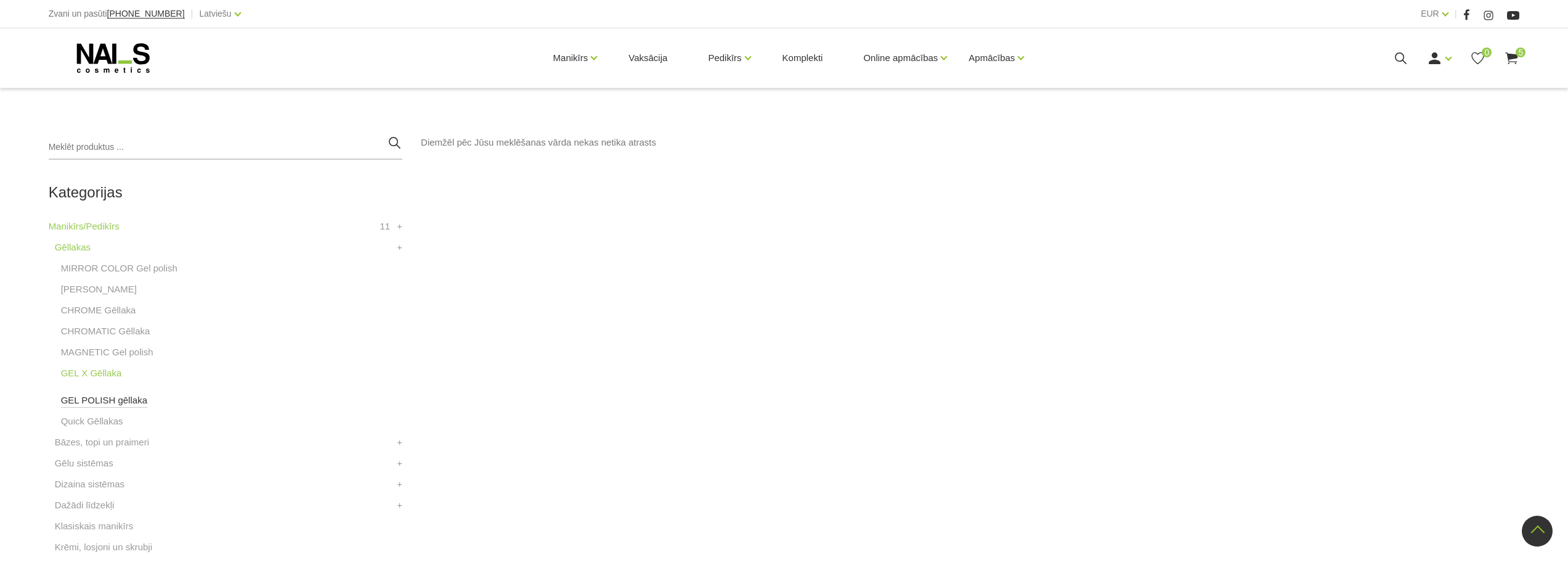
click at [96, 401] on link "GEL POLISH gēllaka" at bounding box center [104, 400] width 87 height 15
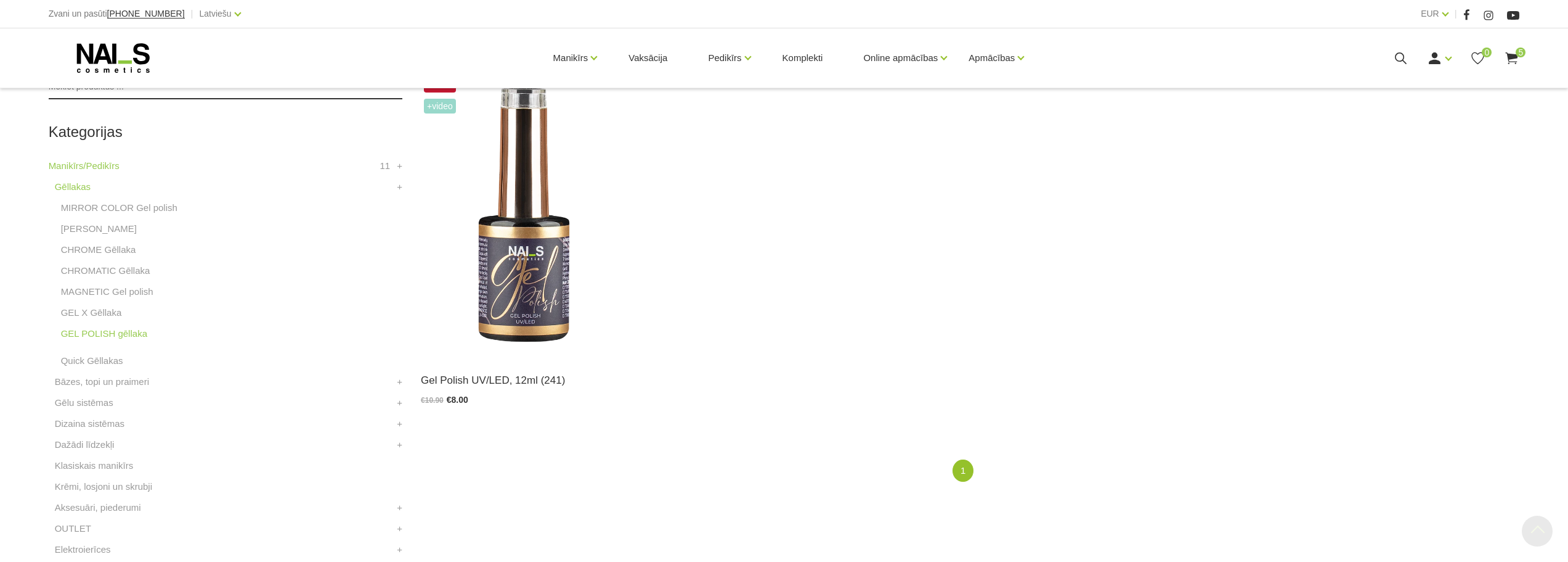
scroll to position [308, 0]
click at [112, 360] on link "Quick Gēllakas" at bounding box center [92, 359] width 62 height 15
click at [72, 188] on link "Gēllakas" at bounding box center [73, 185] width 35 height 15
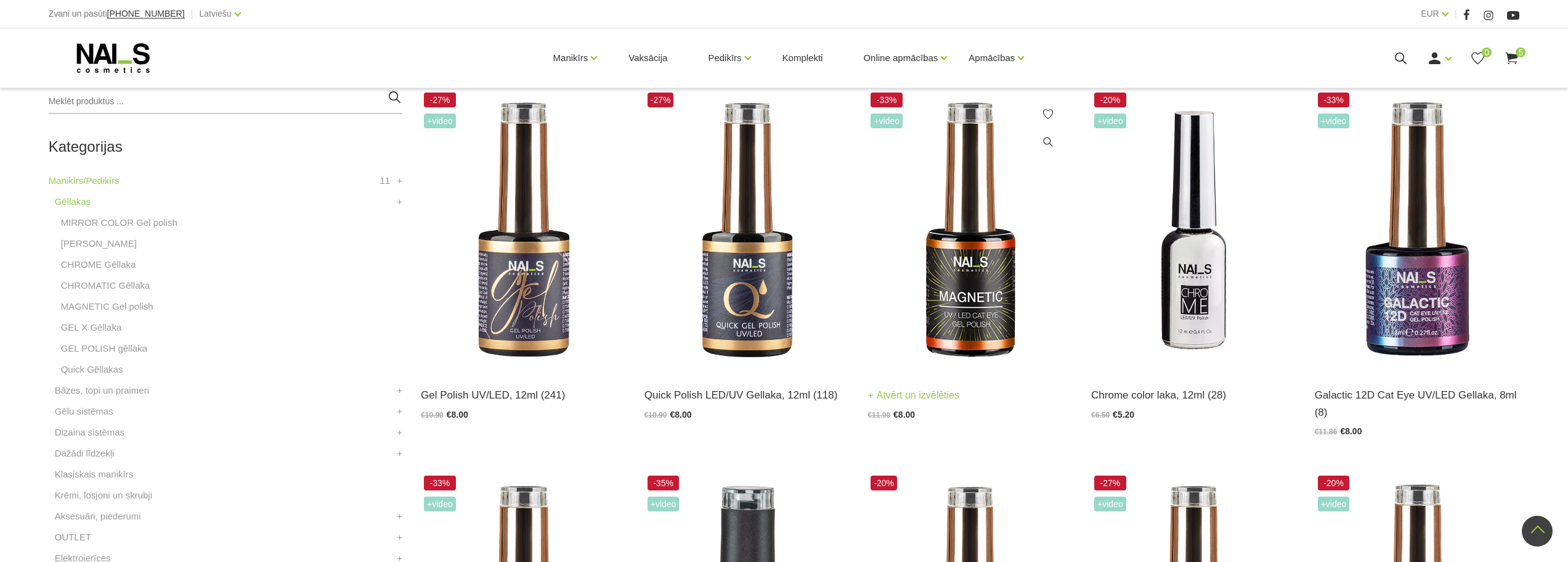
scroll to position [123, 0]
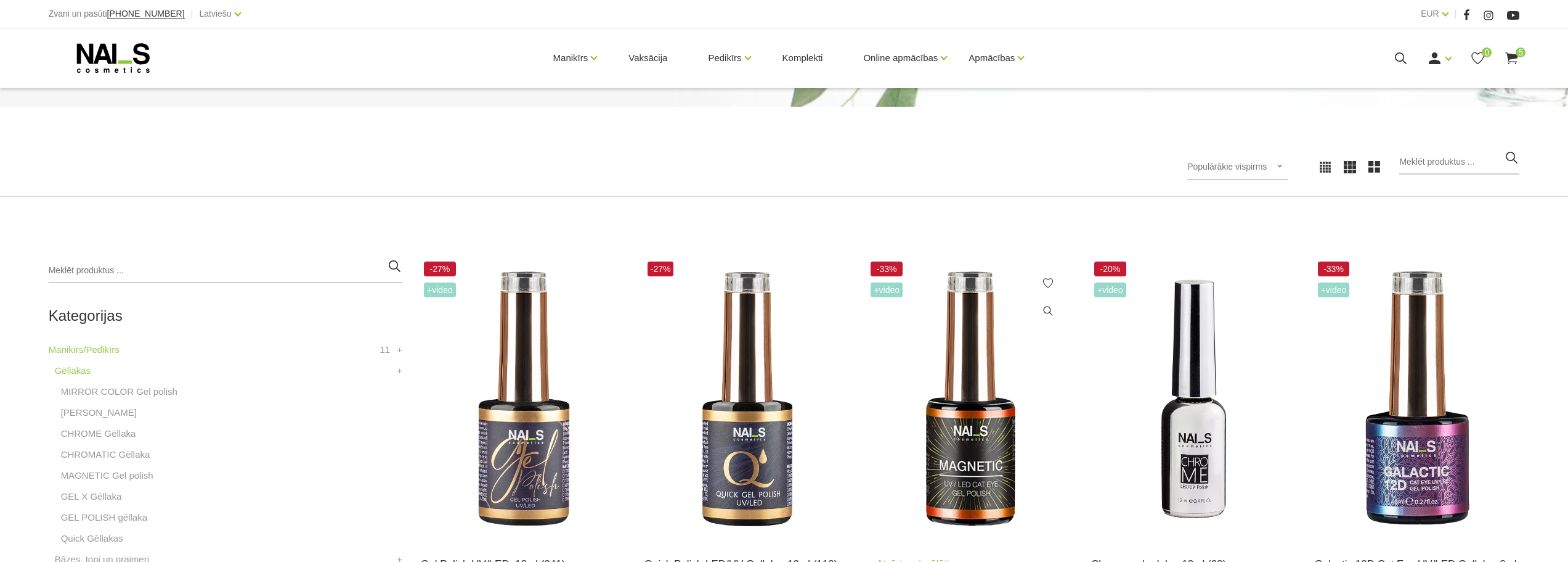
click at [984, 473] on img at bounding box center [970, 399] width 205 height 281
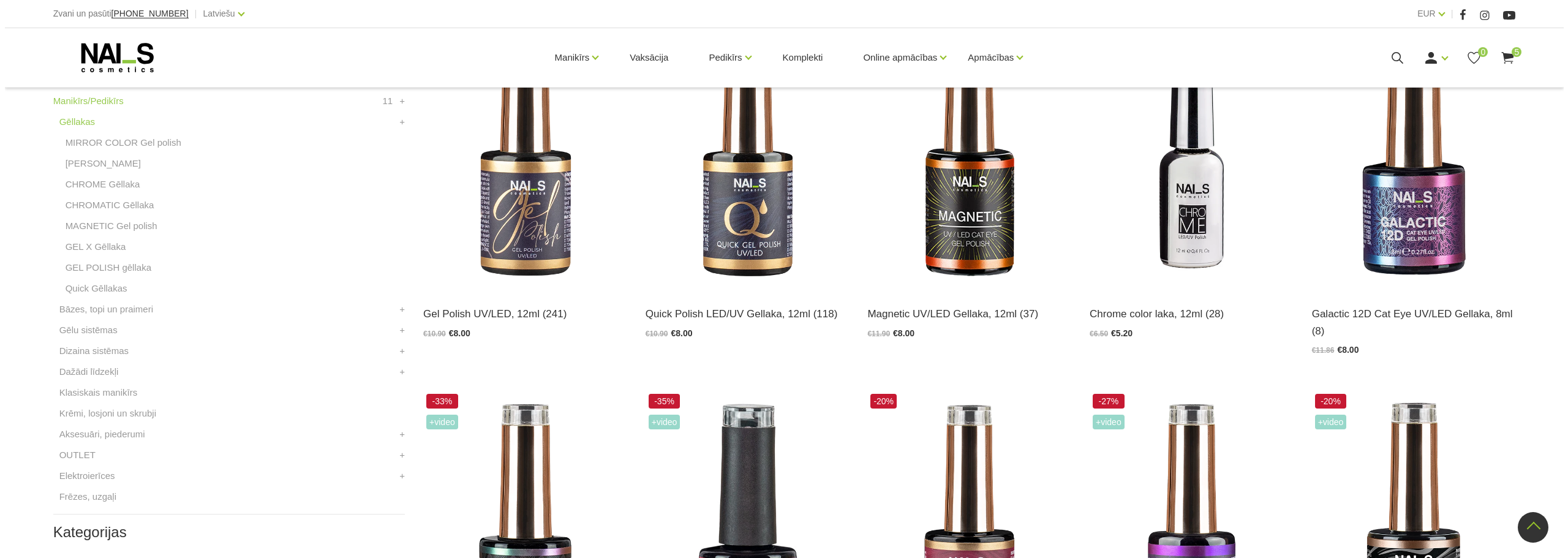
scroll to position [367, 0]
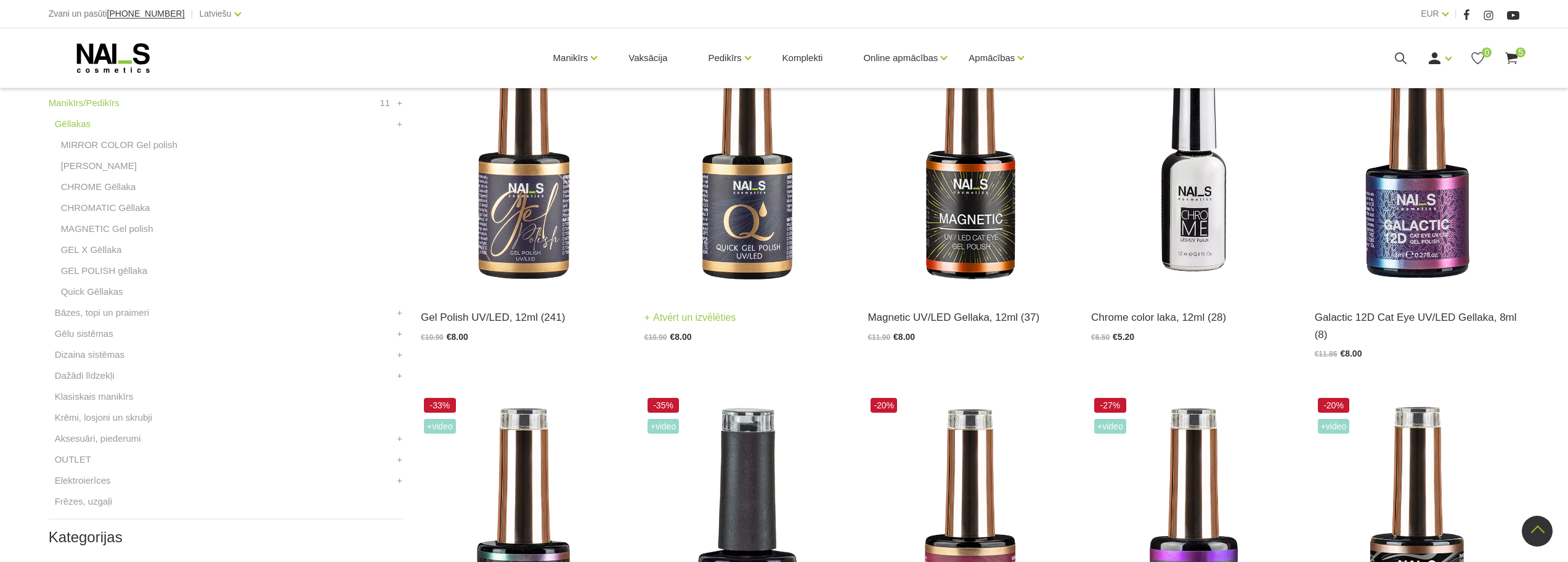
click at [762, 213] on img at bounding box center [747, 152] width 205 height 281
click at [1511, 58] on use at bounding box center [1511, 58] width 12 height 12
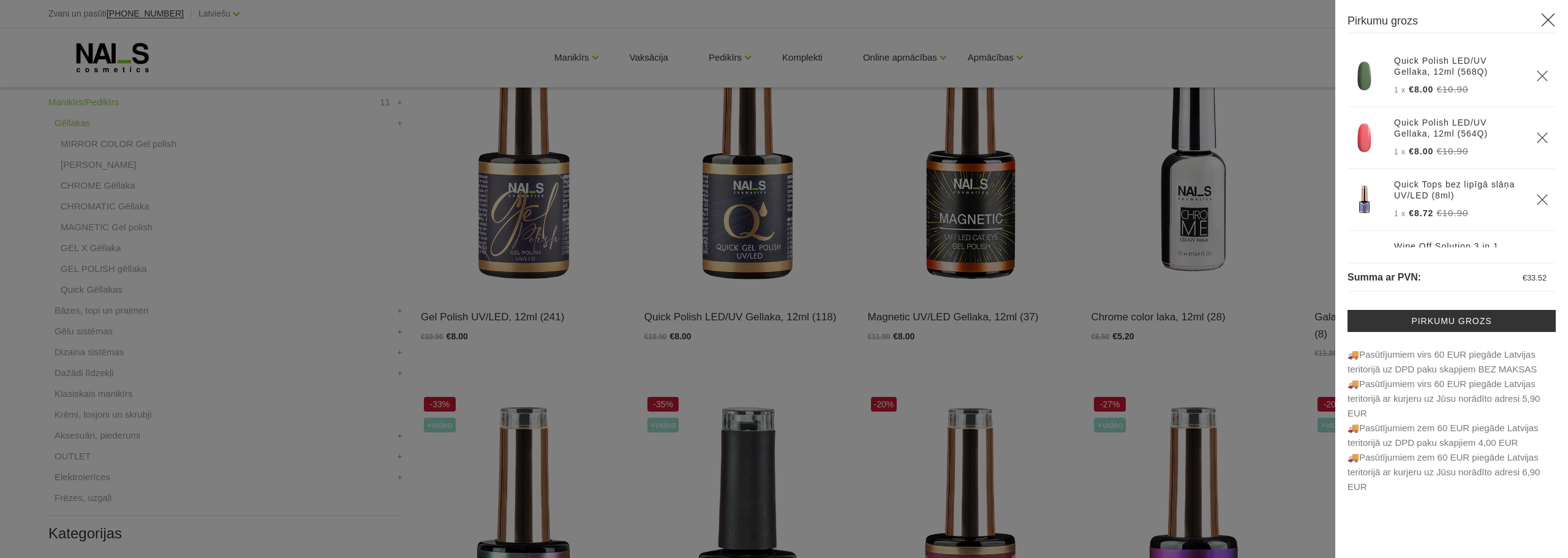
click at [1536, 199] on icon "Delete" at bounding box center [1542, 199] width 12 height 12
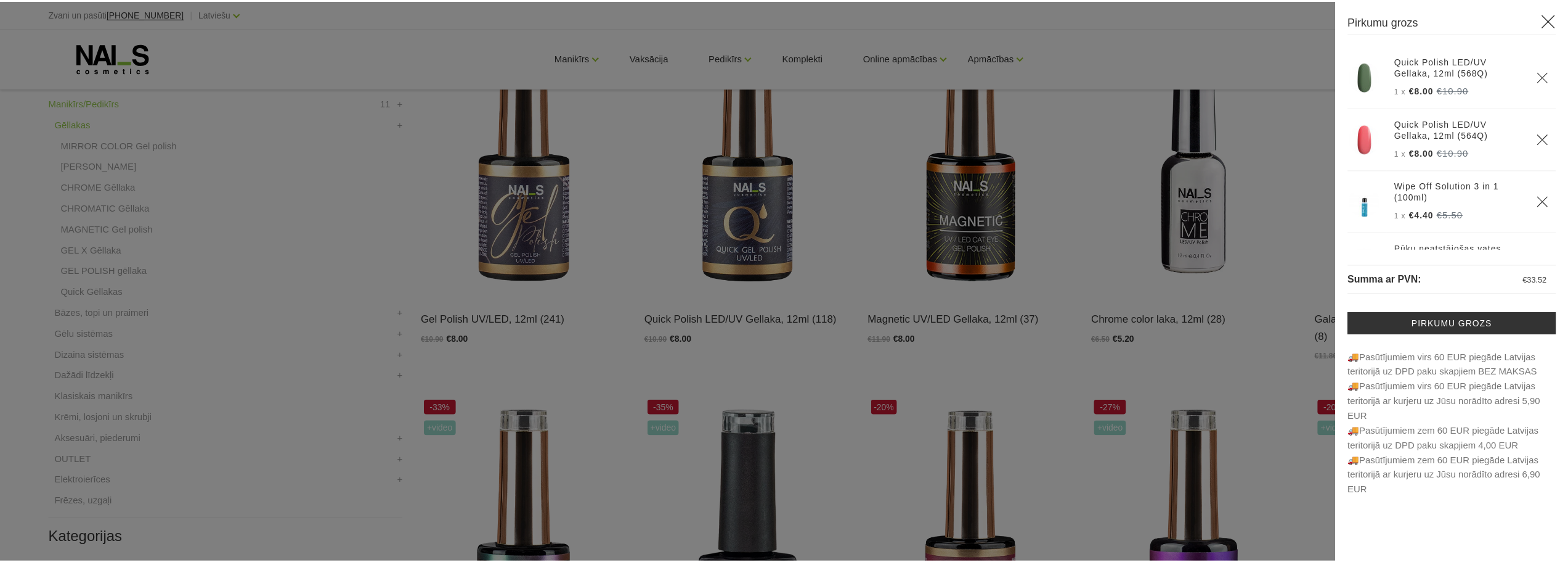
scroll to position [46, 0]
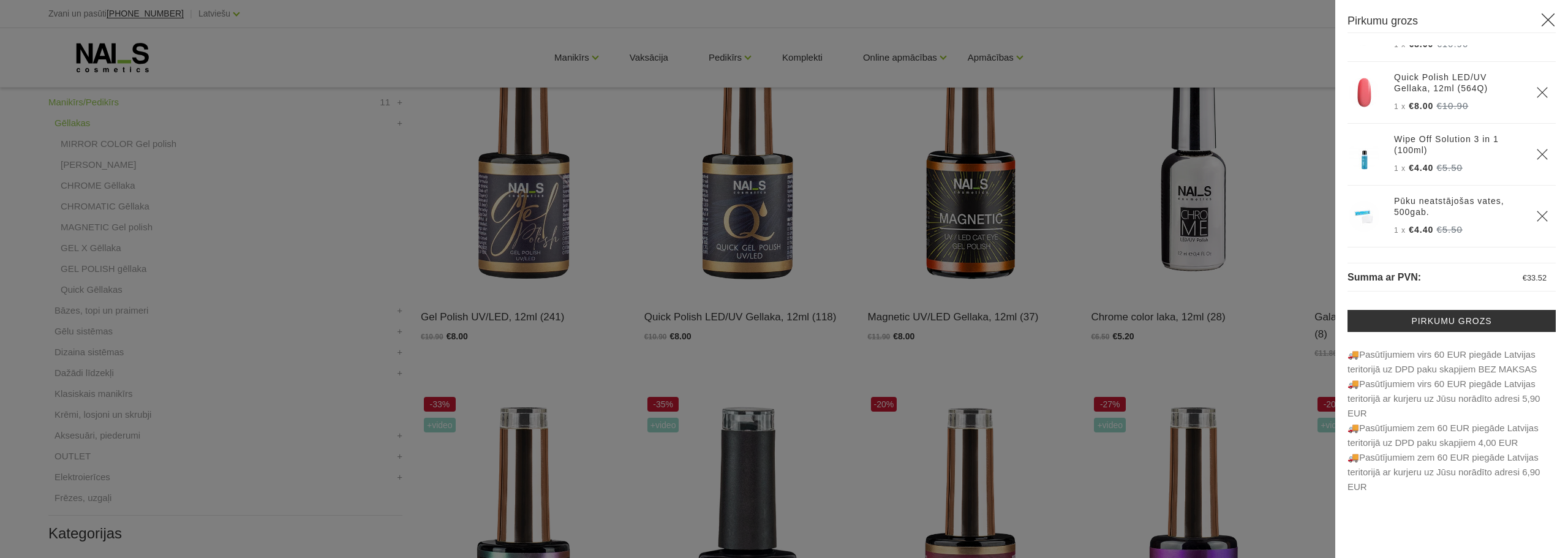
click at [1299, 189] on div at bounding box center [784, 279] width 1568 height 558
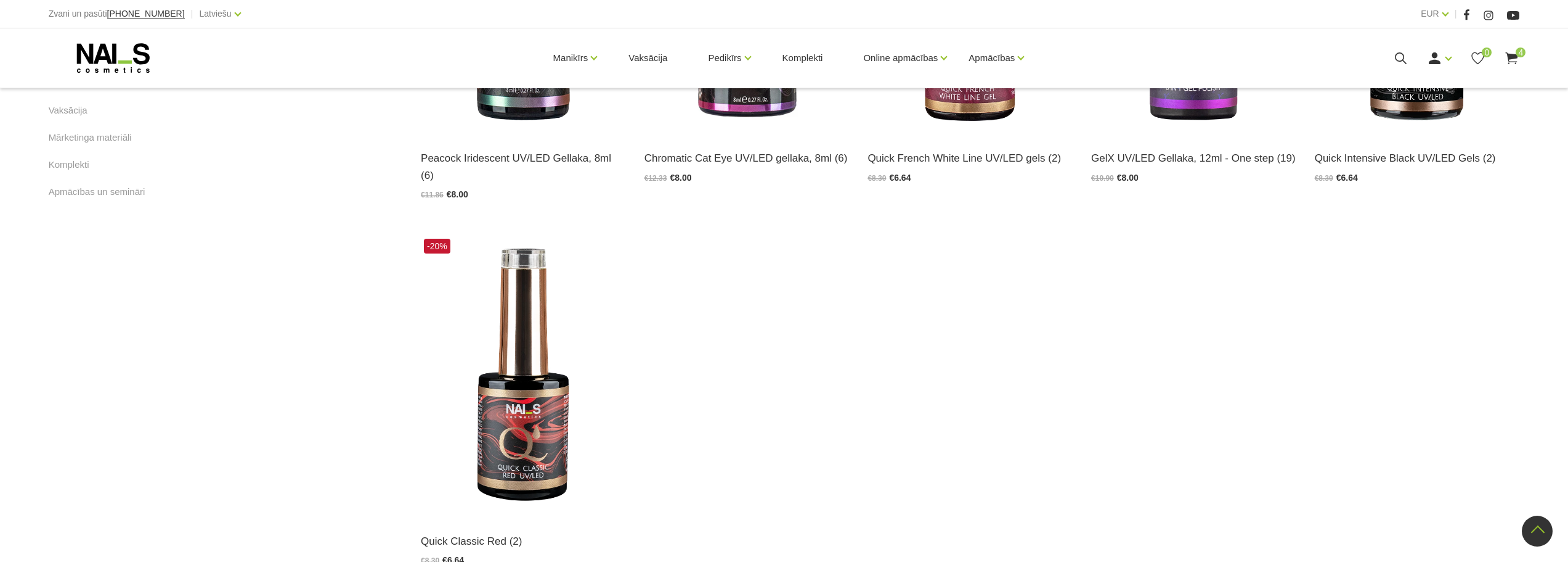
scroll to position [925, 0]
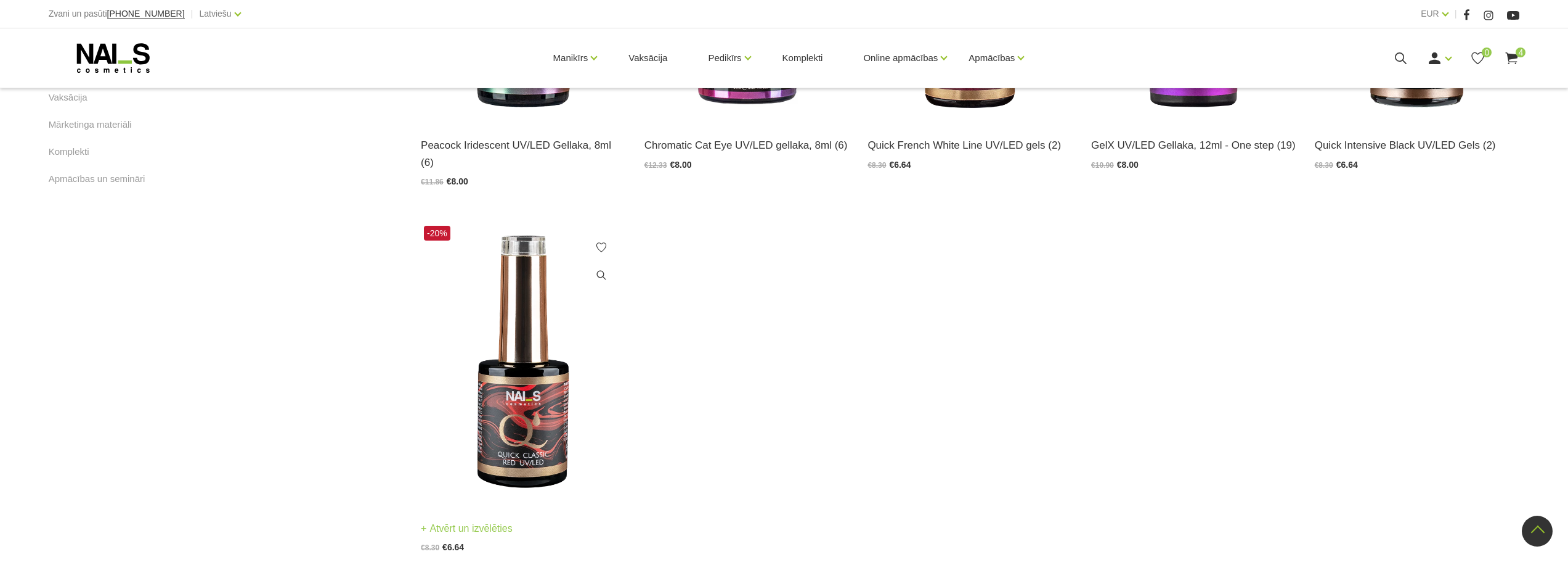
click at [547, 377] on img at bounding box center [524, 363] width 205 height 281
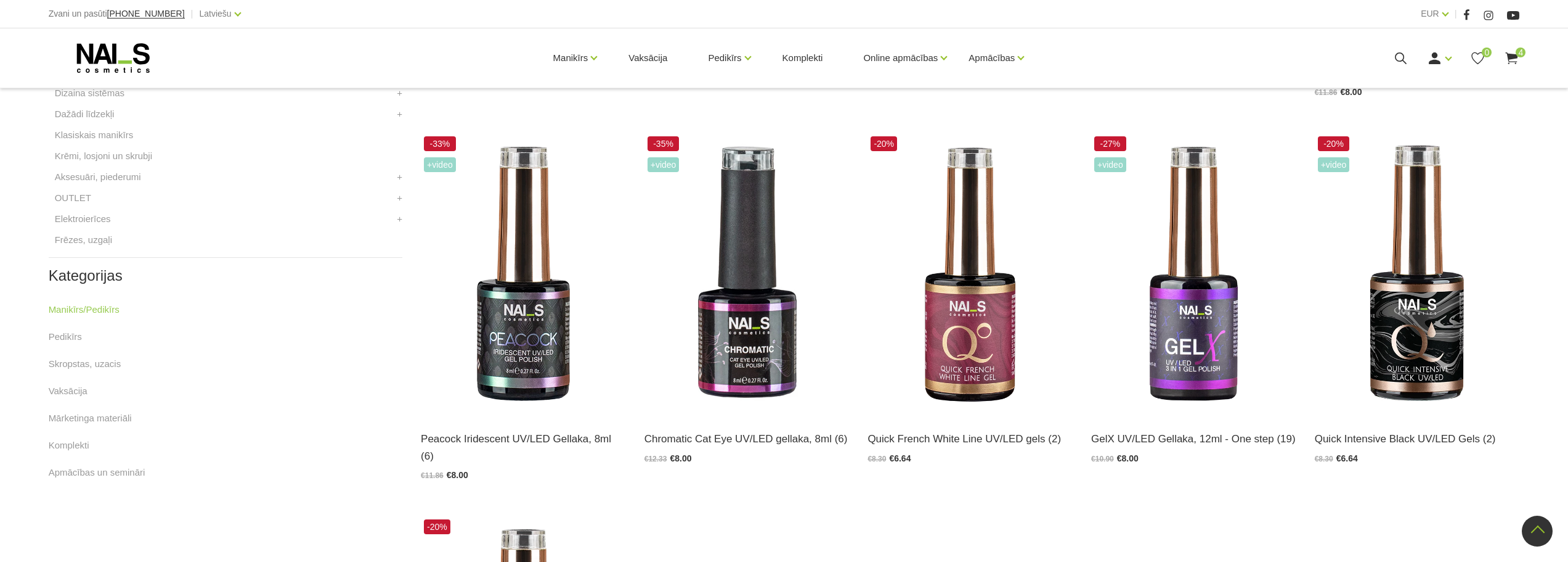
scroll to position [617, 0]
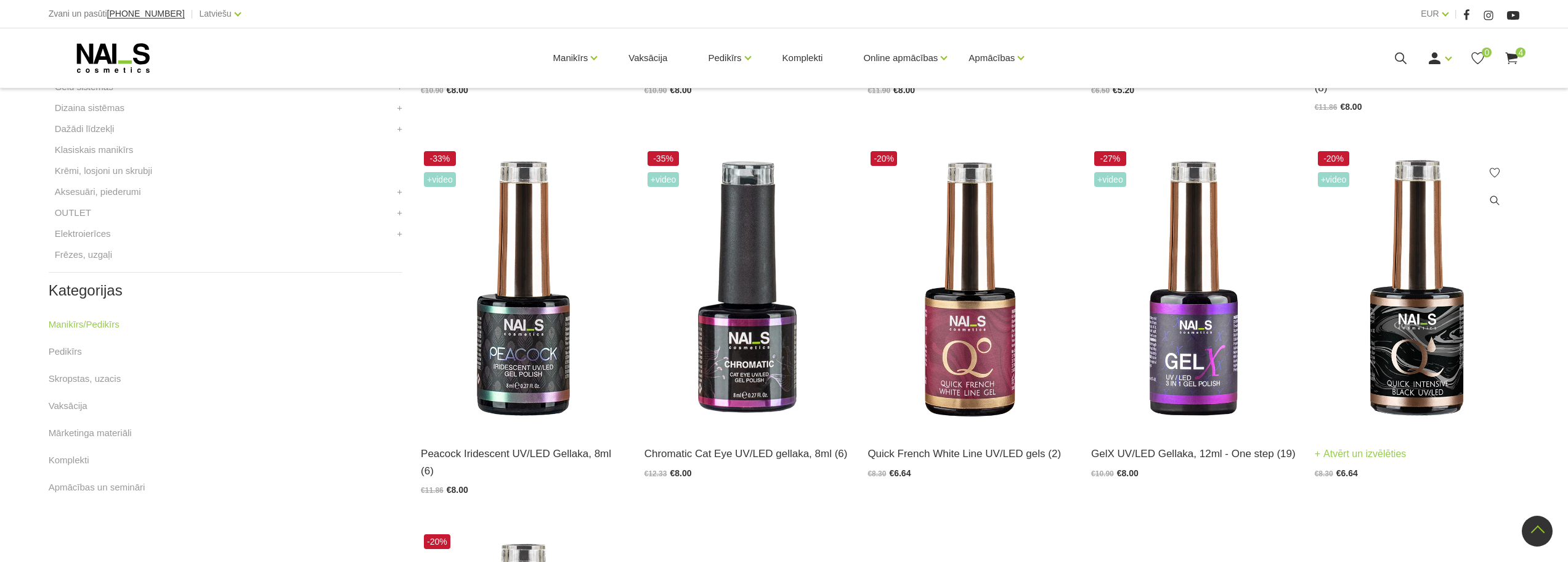
click at [1408, 358] on img at bounding box center [1417, 289] width 205 height 281
click at [1199, 358] on img at bounding box center [1194, 289] width 205 height 281
click at [776, 366] on img at bounding box center [747, 289] width 205 height 281
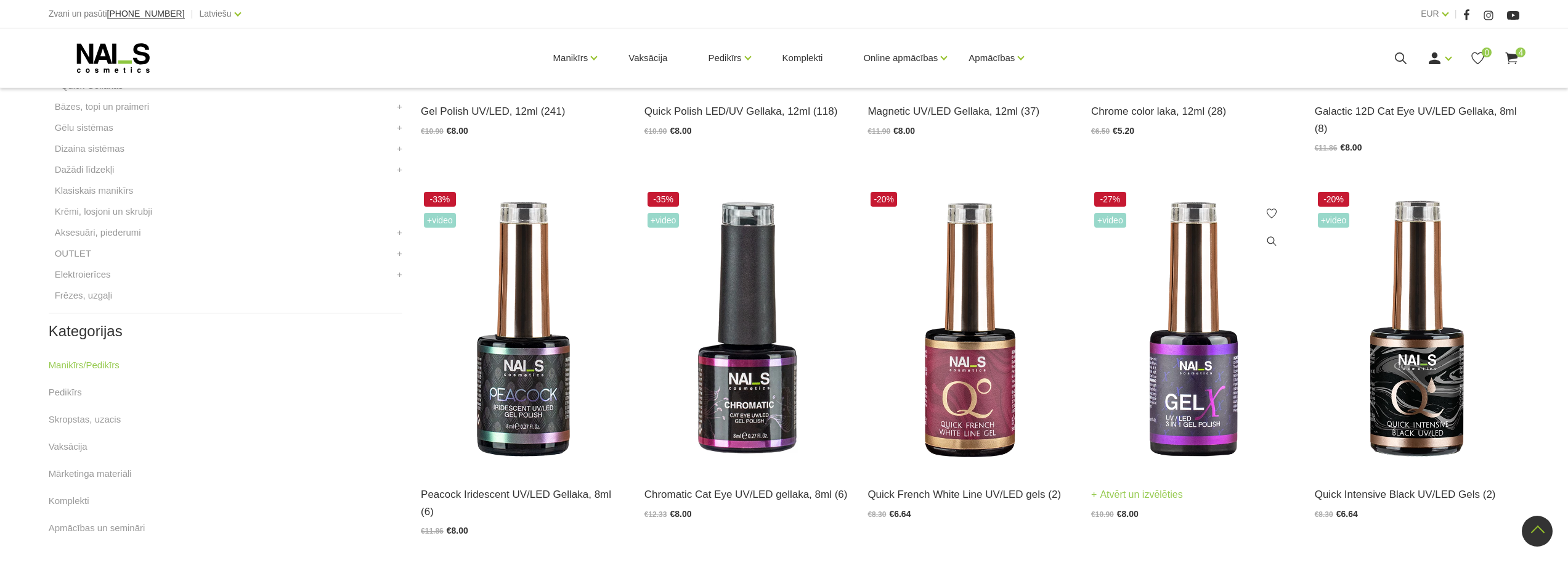
scroll to position [555, 0]
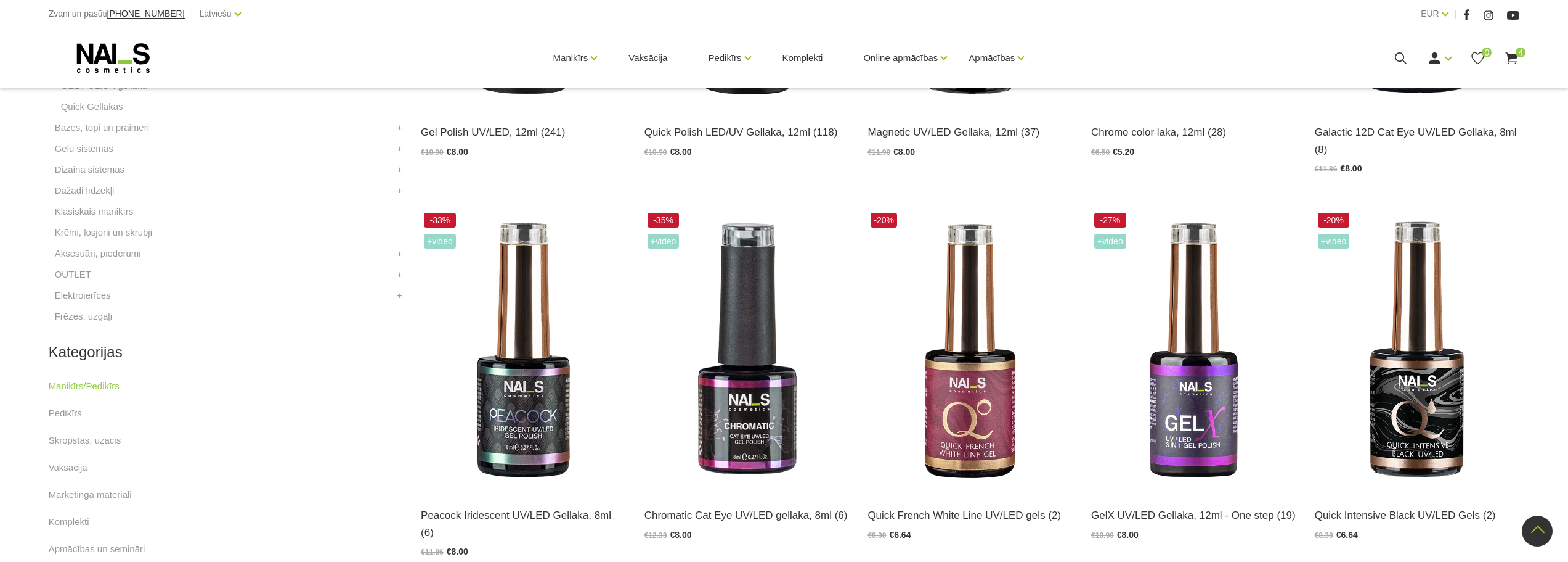
click at [1518, 59] on icon at bounding box center [1511, 58] width 15 height 15
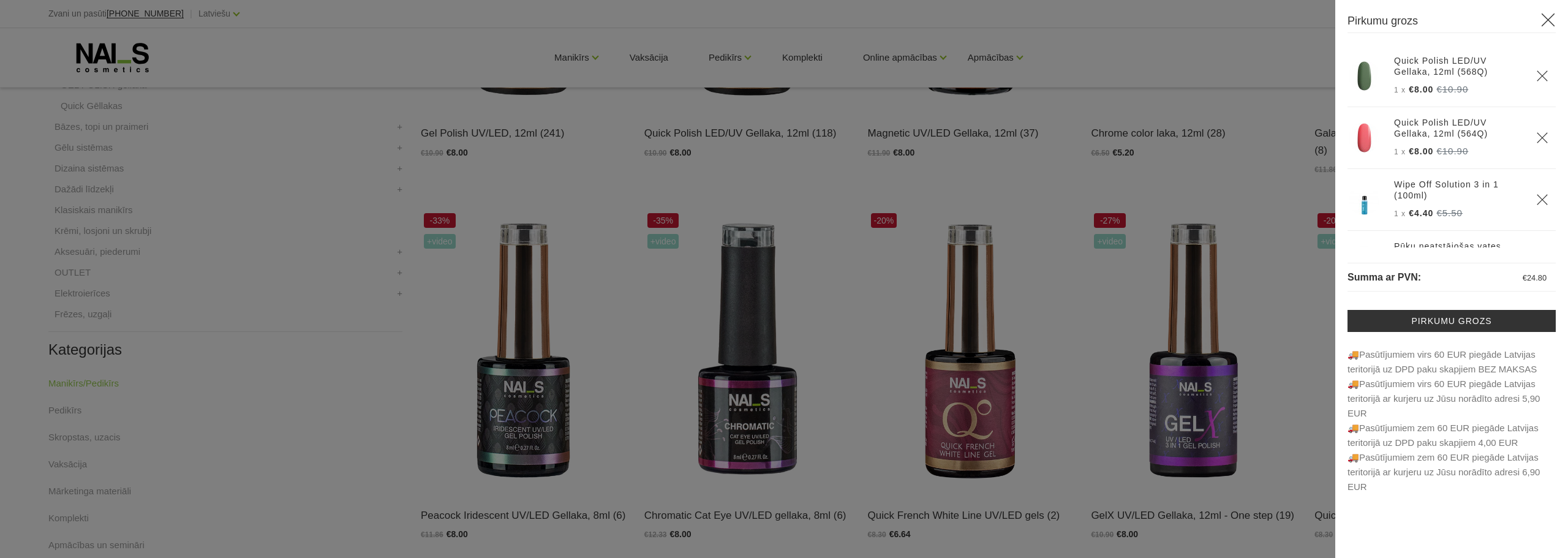
click at [996, 219] on div at bounding box center [784, 279] width 1568 height 558
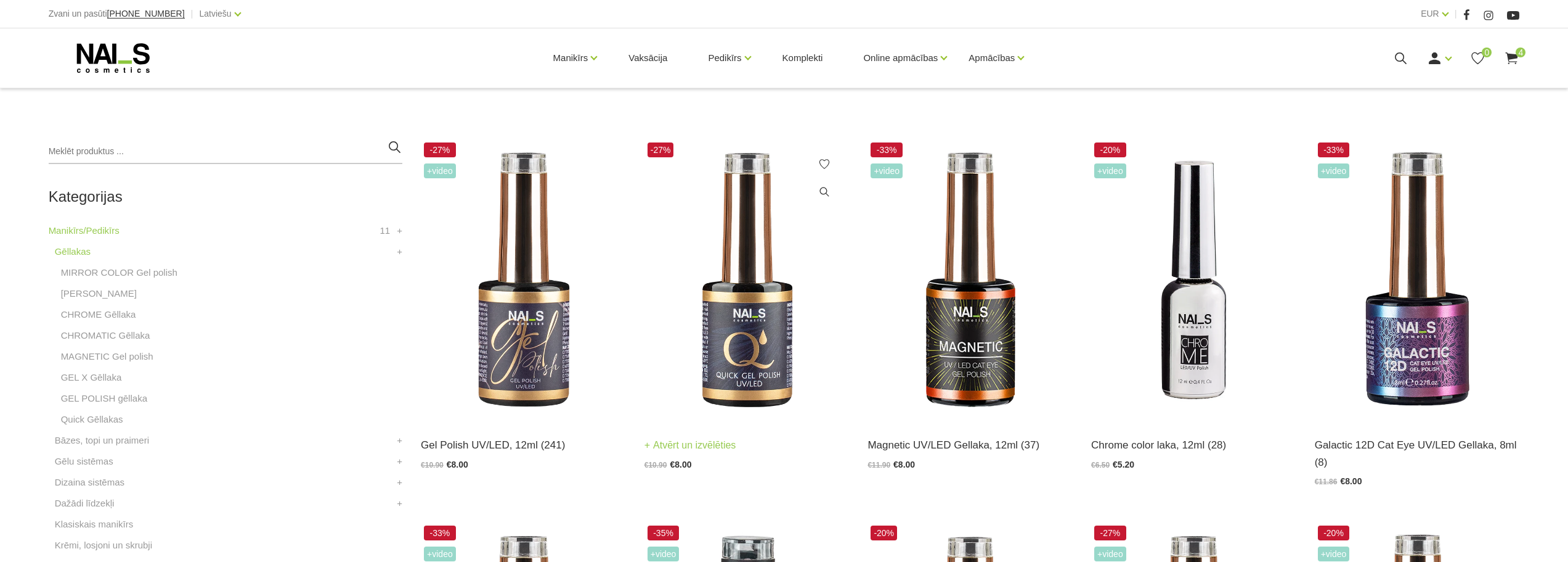
scroll to position [247, 0]
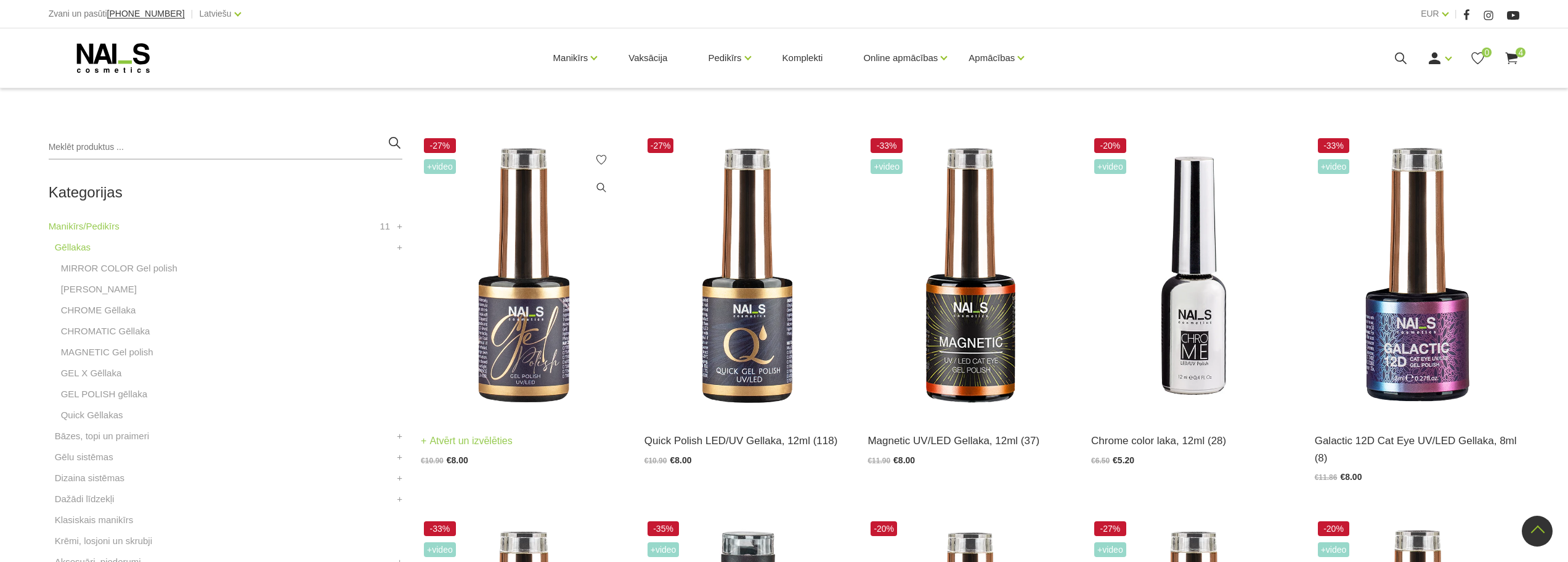
click at [515, 343] on img at bounding box center [524, 276] width 205 height 281
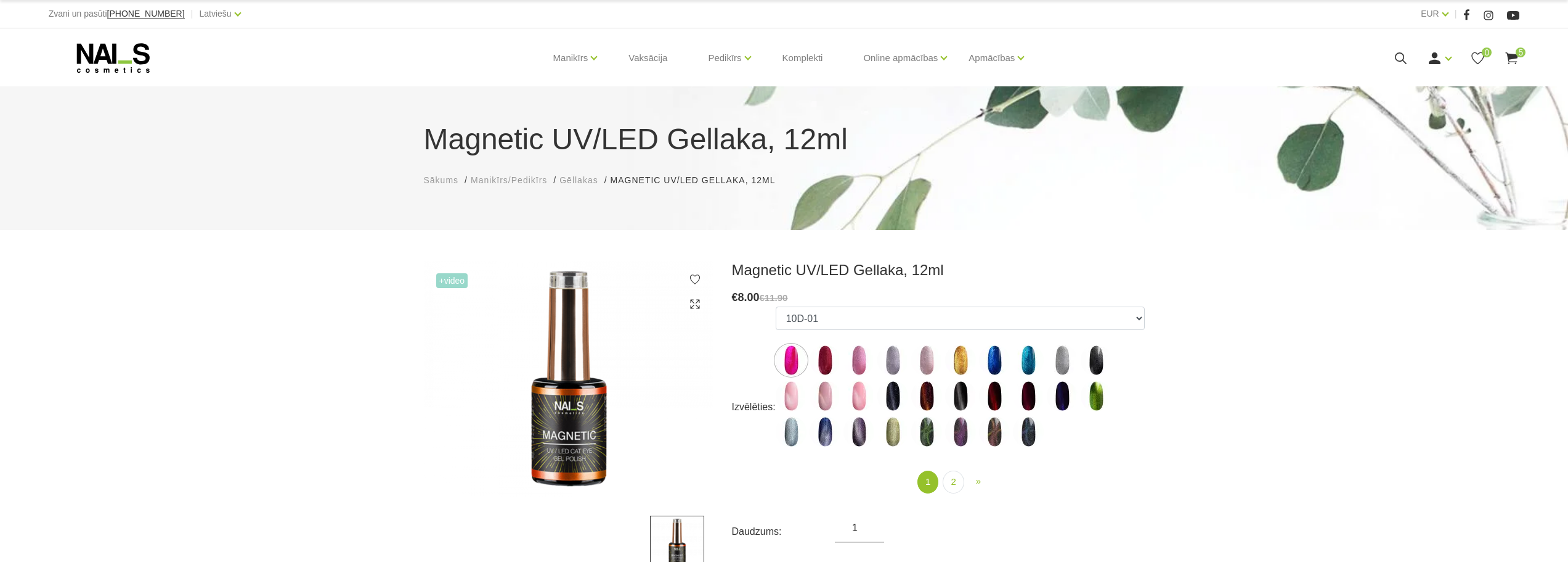
click at [1514, 58] on icon at bounding box center [1511, 58] width 15 height 15
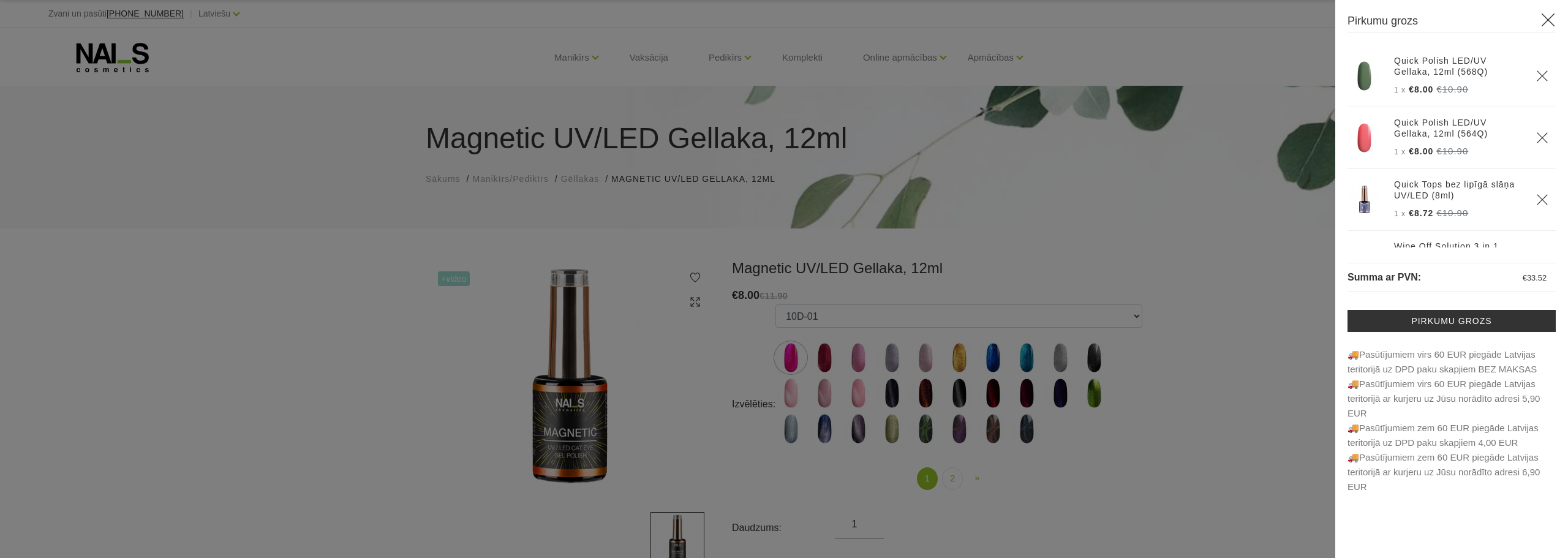
click at [1175, 263] on div at bounding box center [784, 279] width 1568 height 558
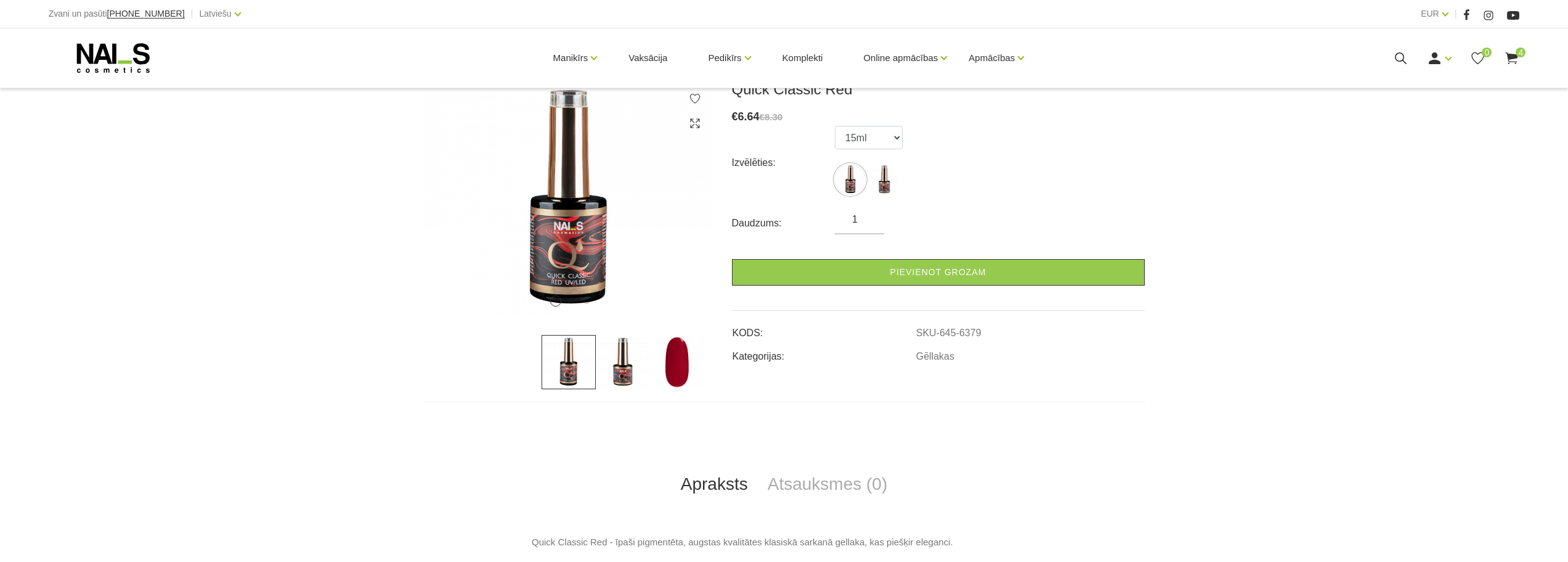
scroll to position [185, 0]
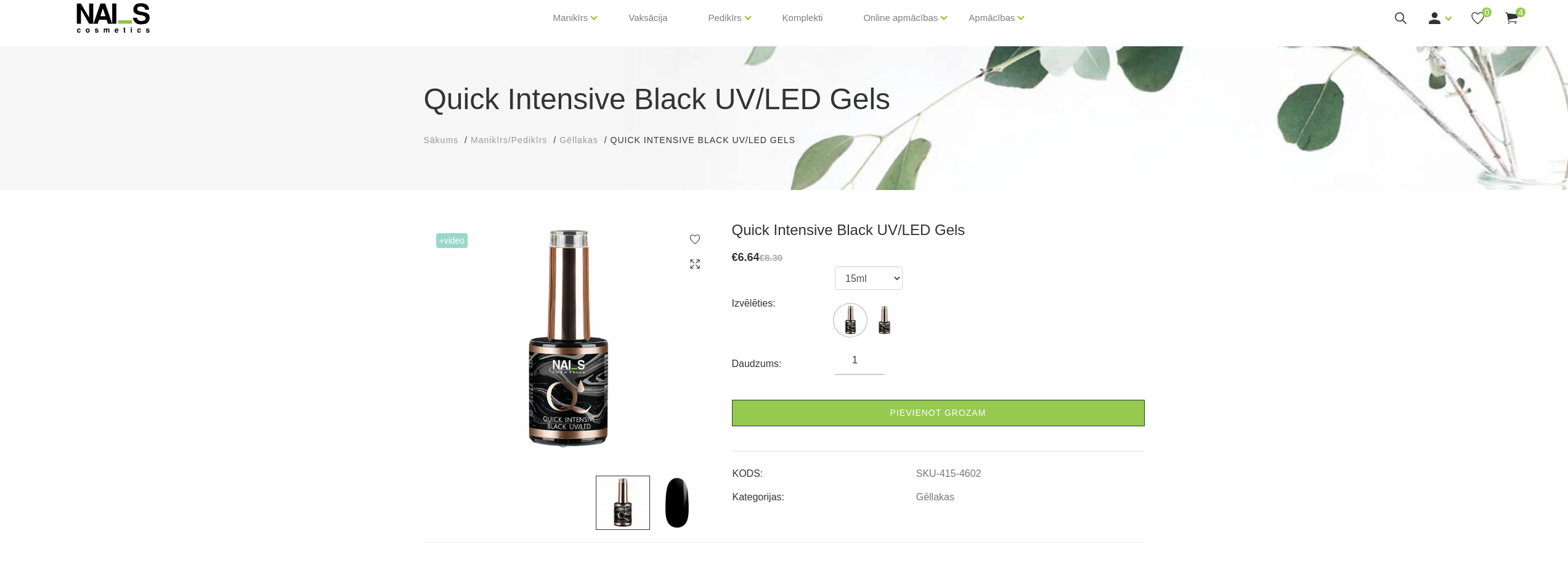
scroll to position [62, 0]
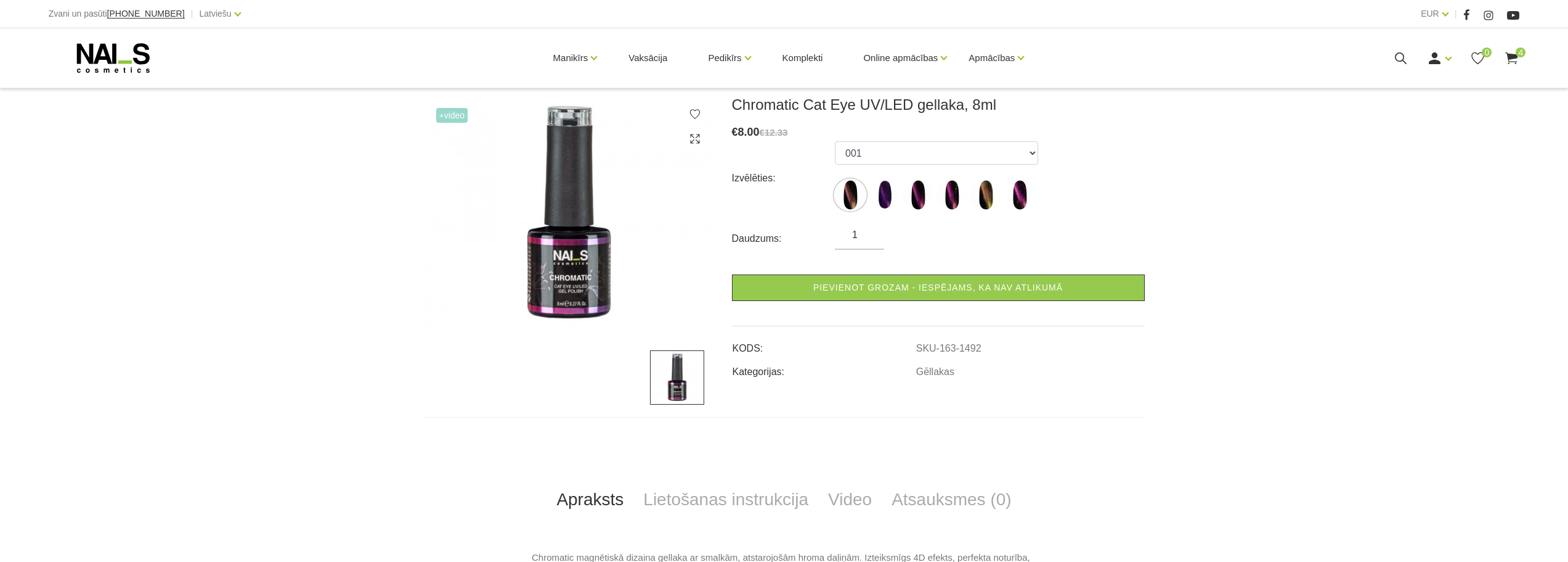
scroll to position [185, 0]
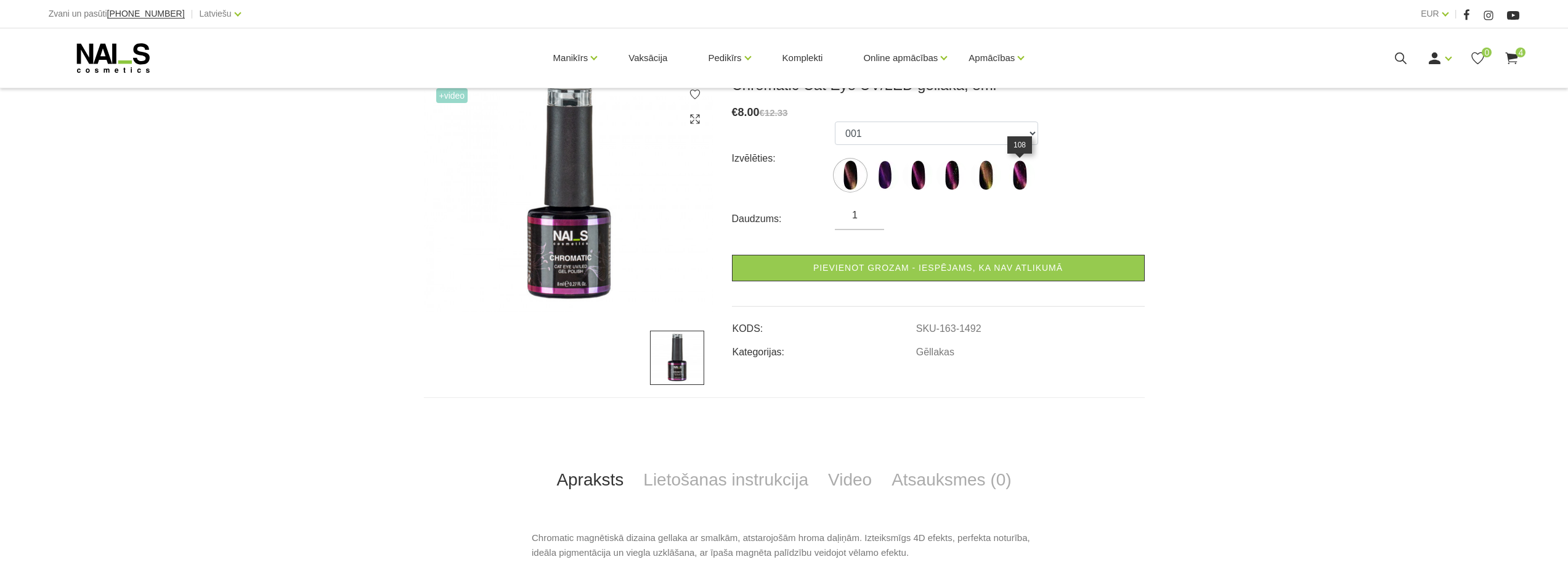
click at [1013, 180] on img at bounding box center [1019, 174] width 31 height 31
select select "1494"
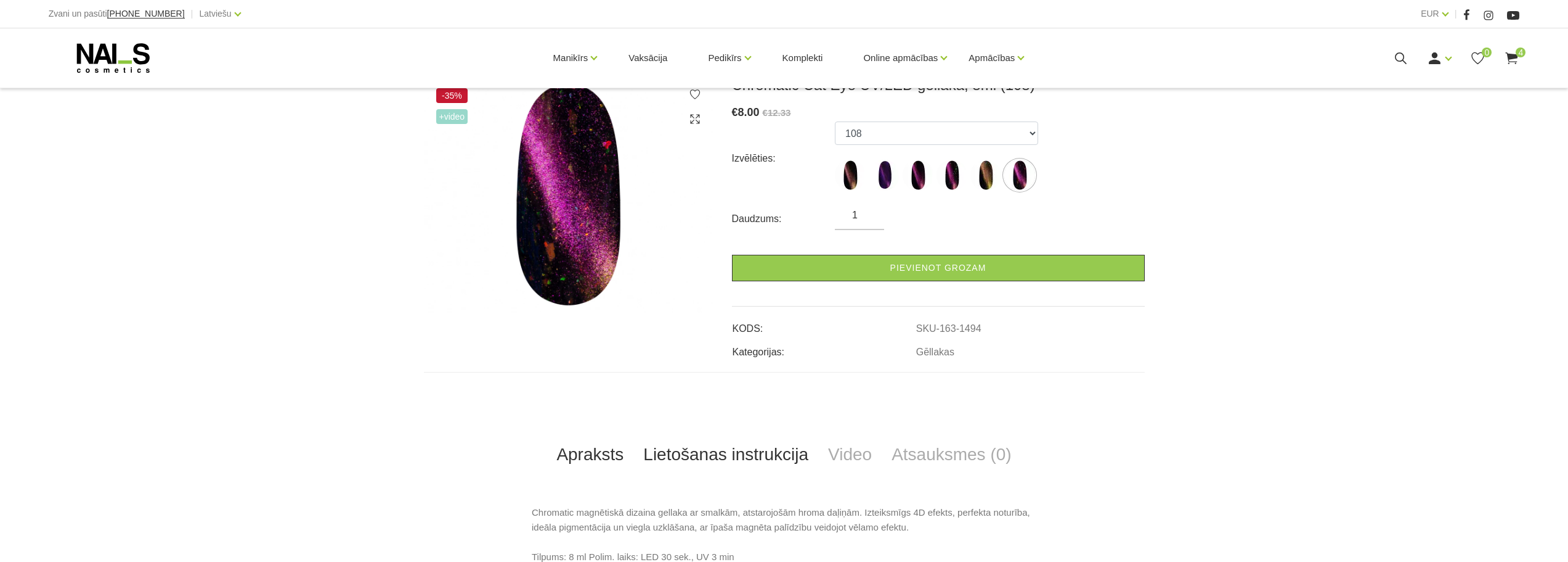
scroll to position [247, 0]
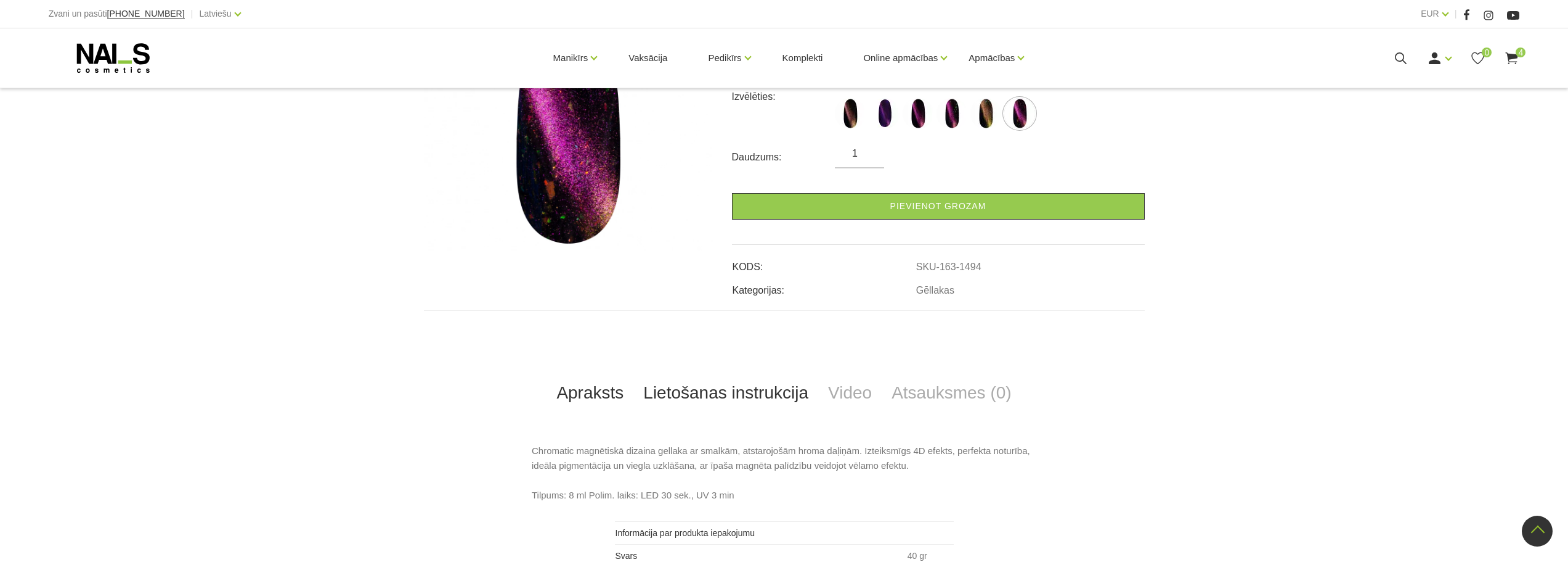
click at [750, 391] on link "Lietošanas instrukcija" at bounding box center [725, 393] width 185 height 41
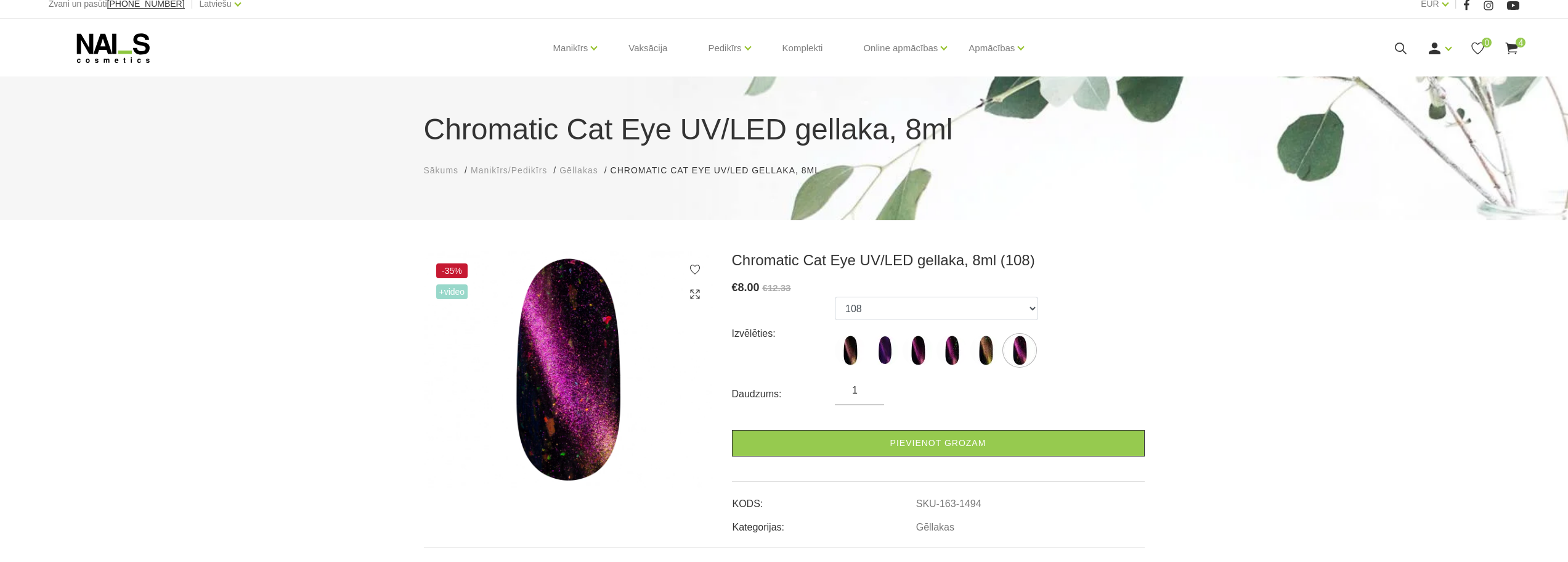
scroll to position [0, 0]
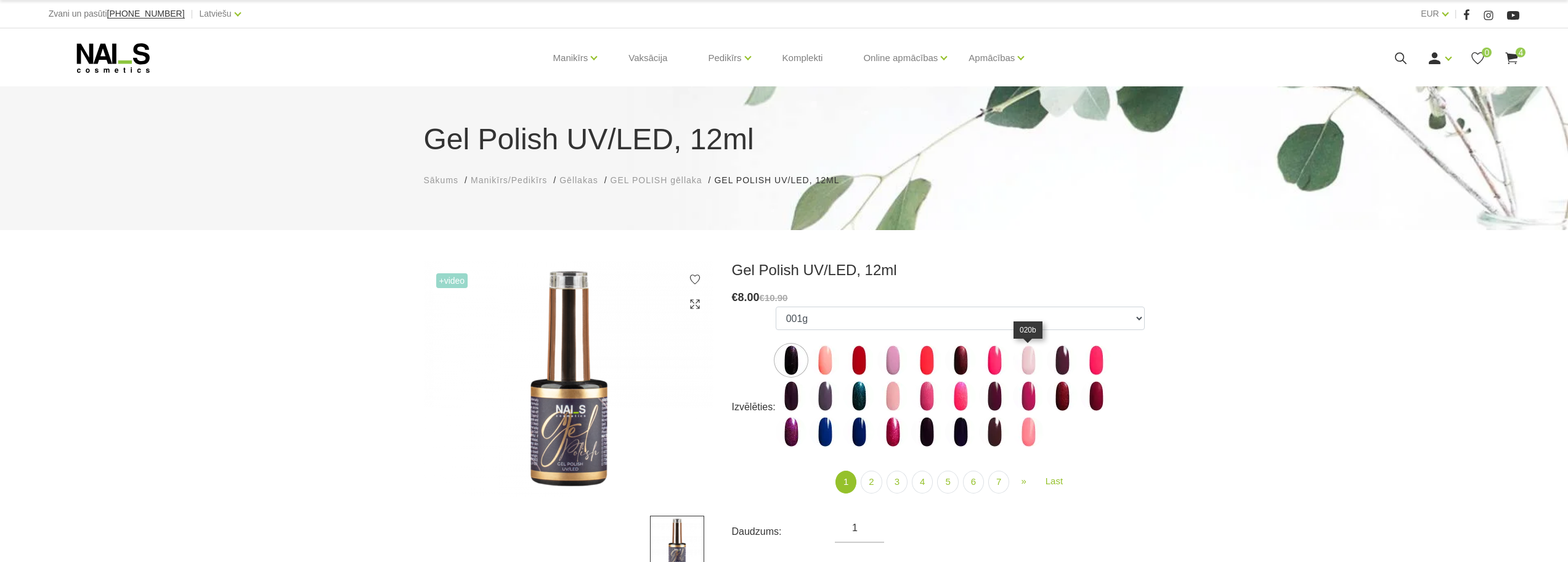
click at [1029, 363] on img at bounding box center [1028, 359] width 31 height 31
select select "3971"
